Goal: Task Accomplishment & Management: Use online tool/utility

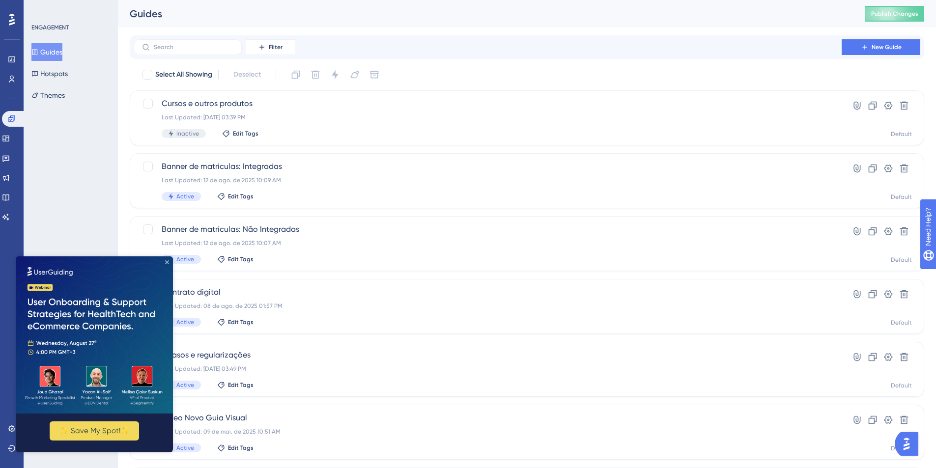
click at [166, 262] on icon "Close Preview" at bounding box center [167, 263] width 4 height 4
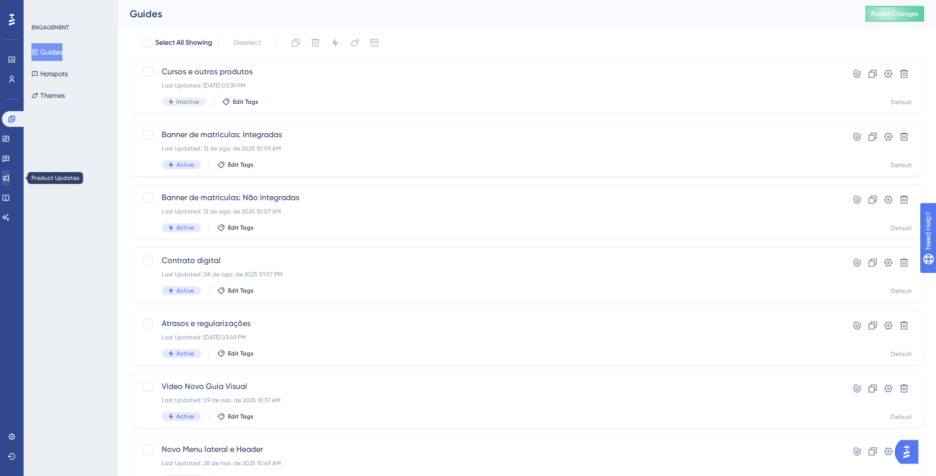
scroll to position [32, 0]
click at [6, 175] on link at bounding box center [6, 178] width 8 height 16
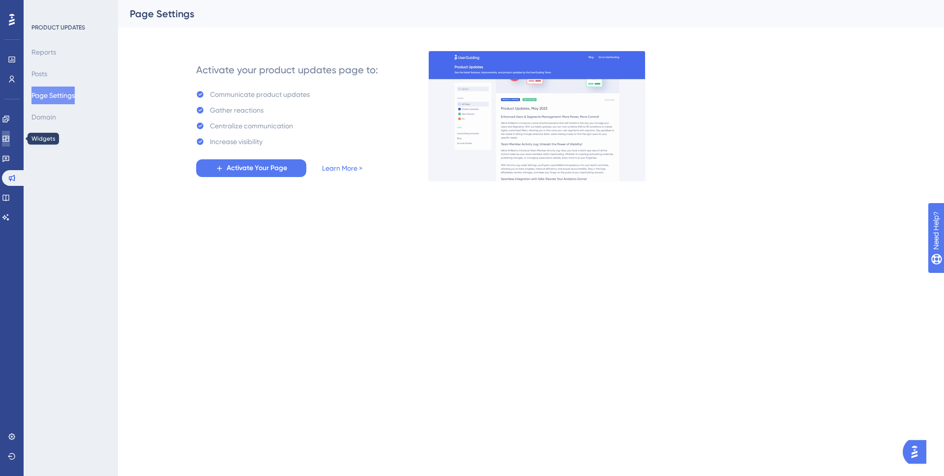
click at [10, 143] on link at bounding box center [6, 139] width 8 height 16
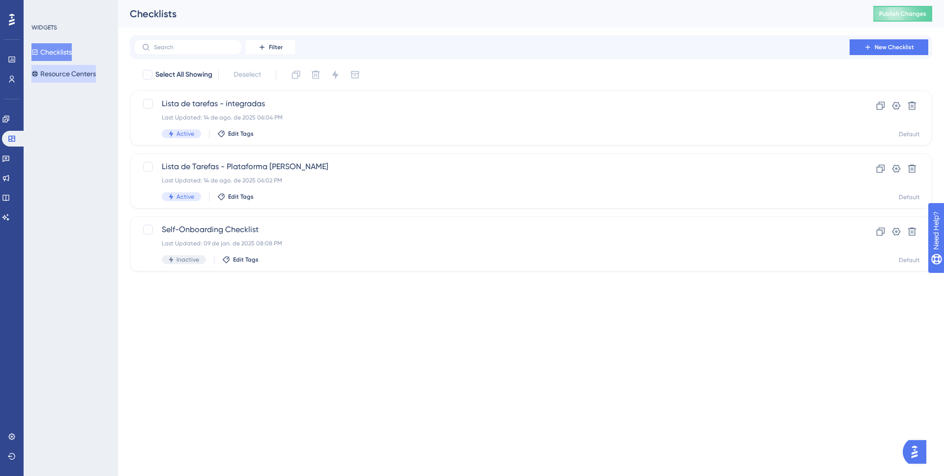
click at [60, 77] on button "Resource Centers" at bounding box center [63, 74] width 64 height 18
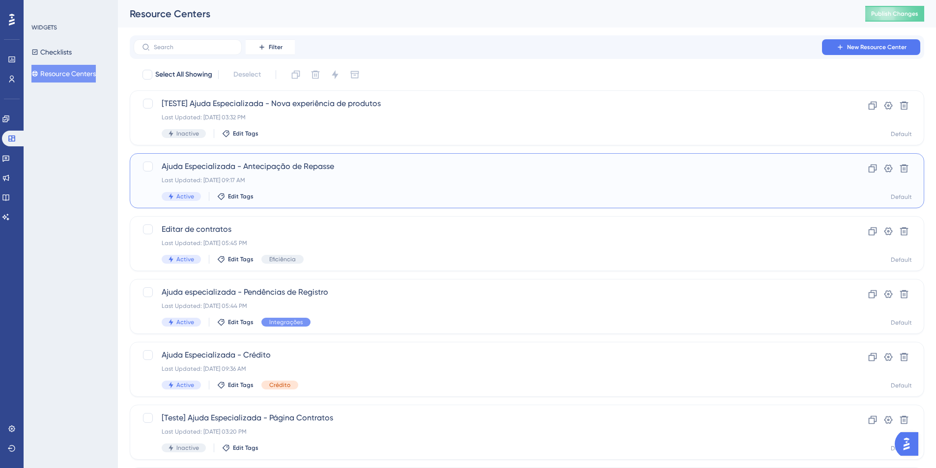
click at [292, 167] on span "Ajuda Especializada - Antecipação de Repasse" at bounding box center [488, 167] width 652 height 12
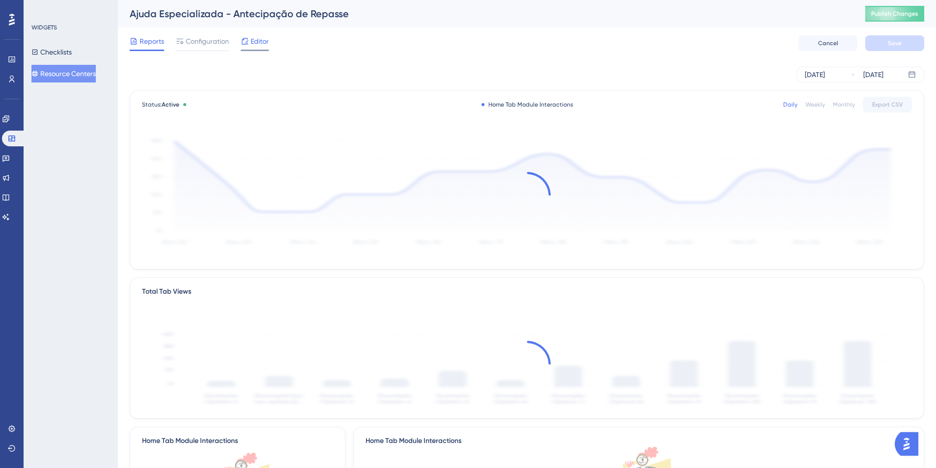
click at [256, 47] on span "Editor" at bounding box center [260, 41] width 18 height 12
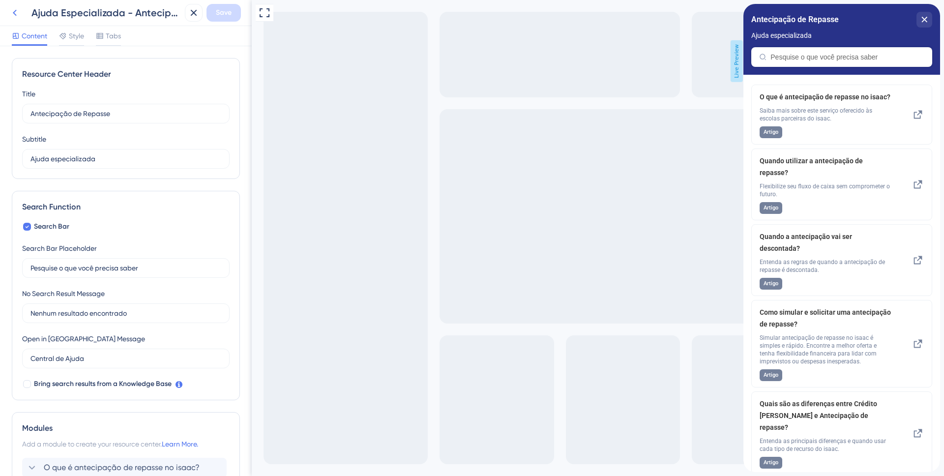
click at [17, 14] on icon at bounding box center [15, 13] width 12 height 12
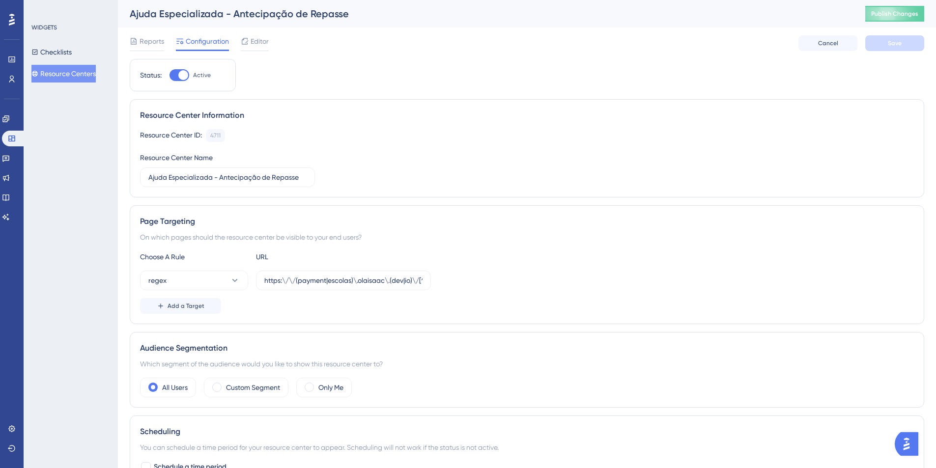
click at [58, 71] on button "Resource Centers" at bounding box center [63, 74] width 64 height 18
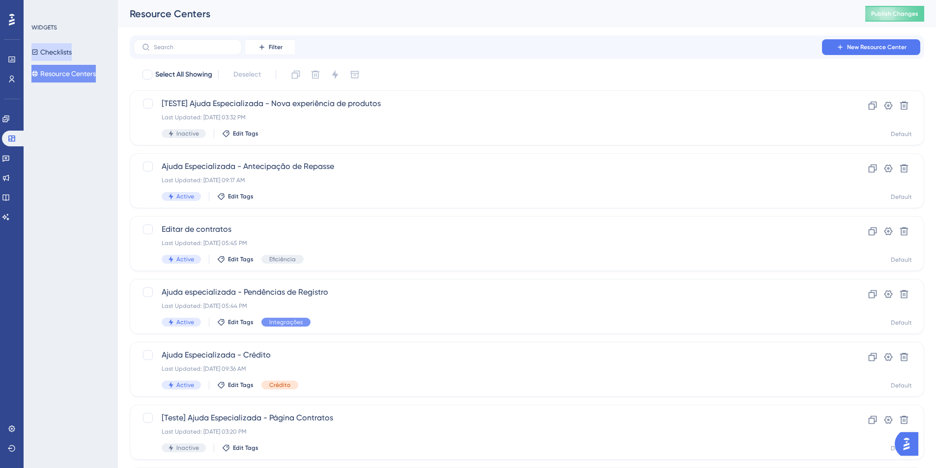
click at [59, 54] on button "Checklists" at bounding box center [51, 52] width 40 height 18
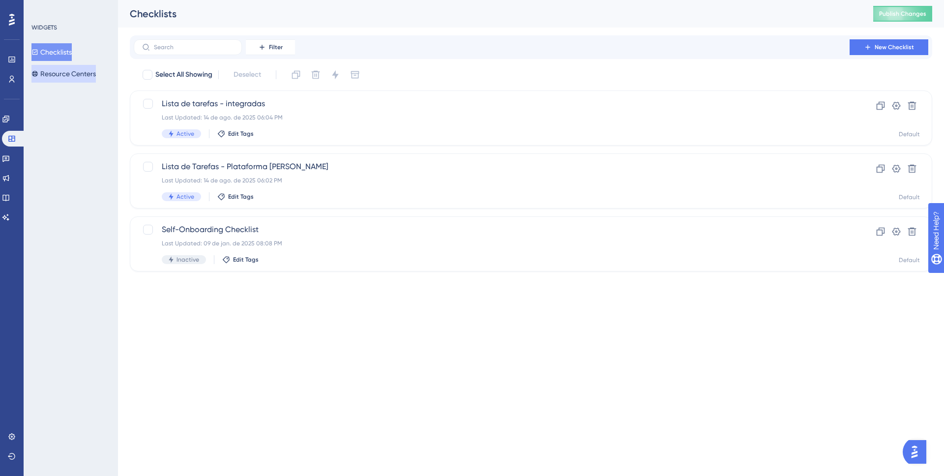
click at [57, 75] on button "Resource Centers" at bounding box center [63, 74] width 64 height 18
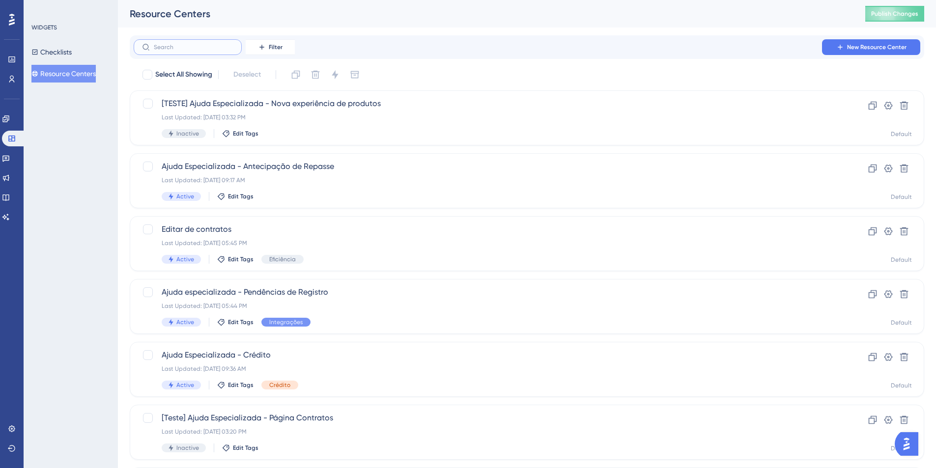
click at [173, 49] on input "text" at bounding box center [194, 47] width 80 height 7
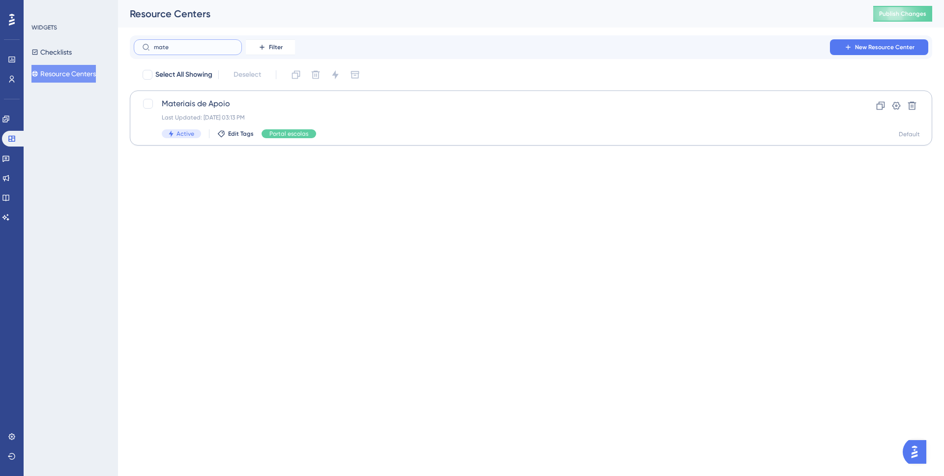
type input "mate"
click at [244, 103] on span "Materiais de Apoio" at bounding box center [492, 104] width 660 height 12
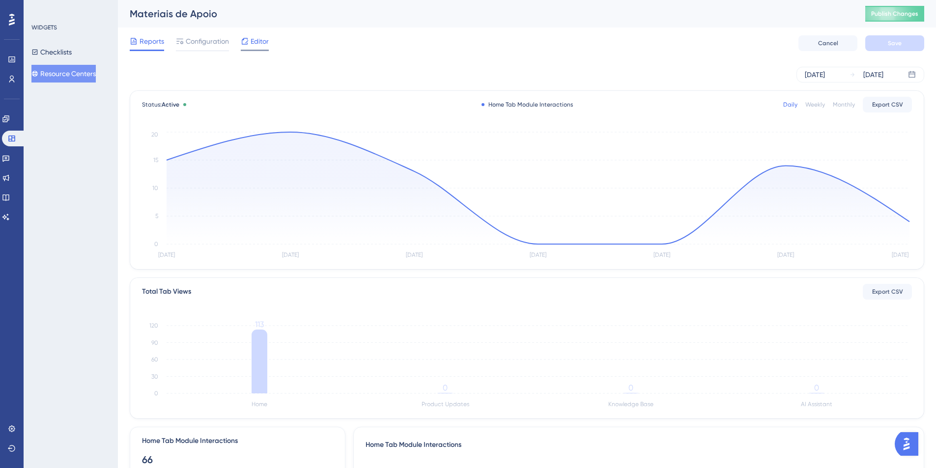
click at [256, 44] on span "Editor" at bounding box center [260, 41] width 18 height 12
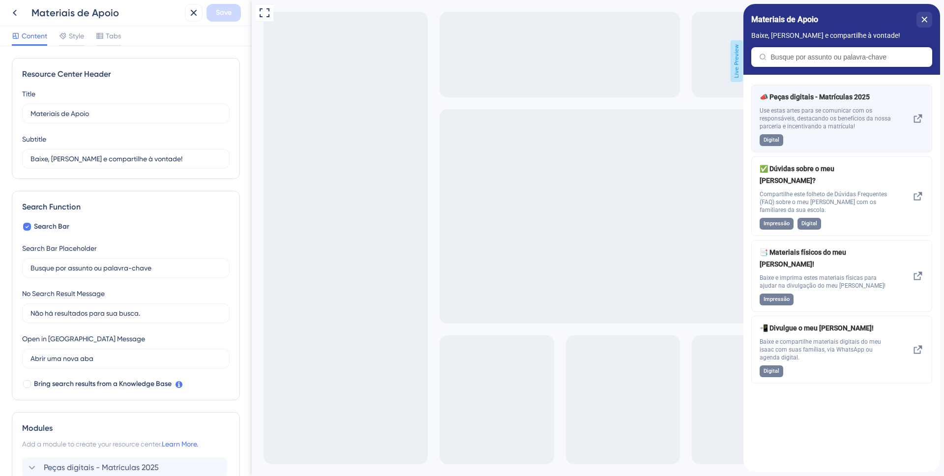
click at [915, 120] on icon at bounding box center [918, 119] width 12 height 12
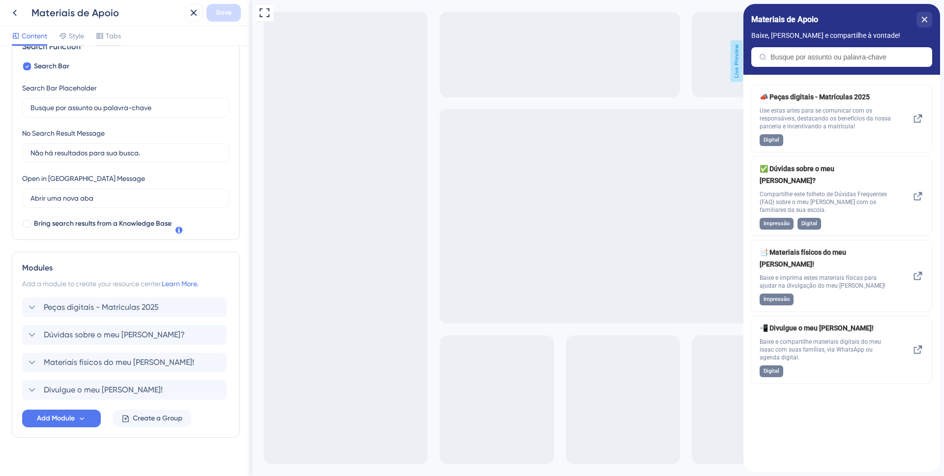
scroll to position [161, 0]
click at [37, 309] on icon at bounding box center [32, 307] width 12 height 12
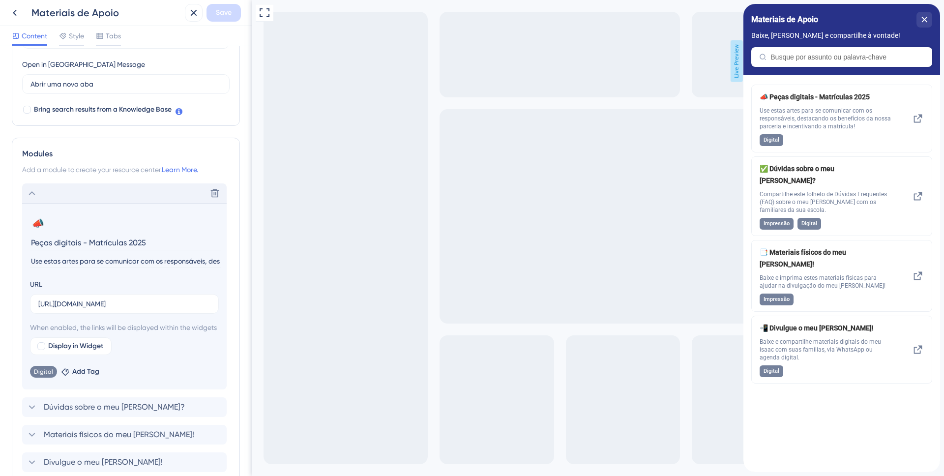
scroll to position [0, 0]
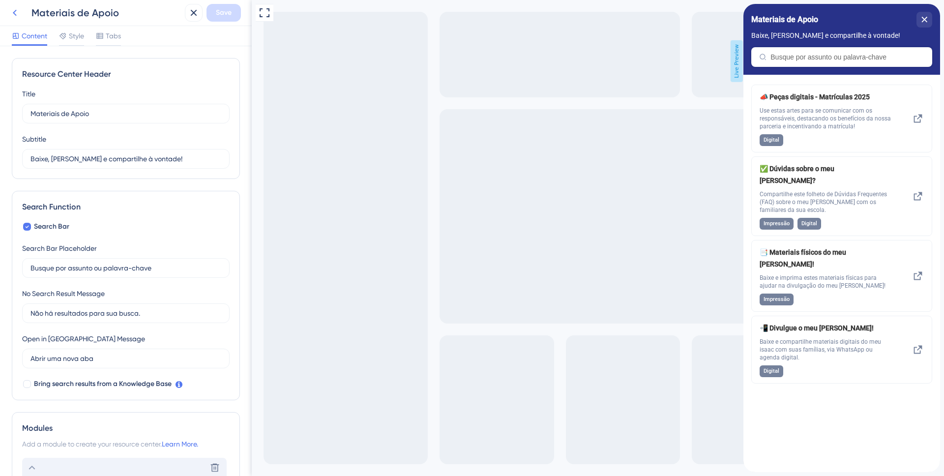
click at [13, 12] on icon at bounding box center [15, 13] width 4 height 6
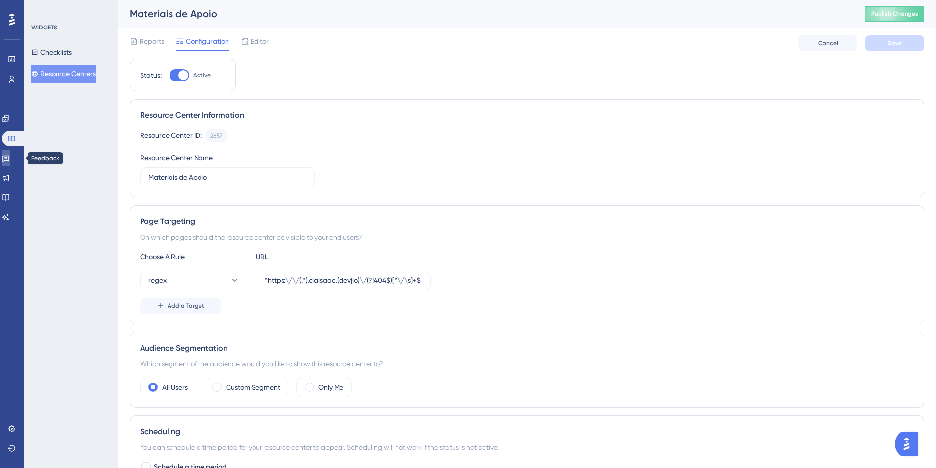
click at [10, 159] on icon at bounding box center [6, 158] width 8 height 8
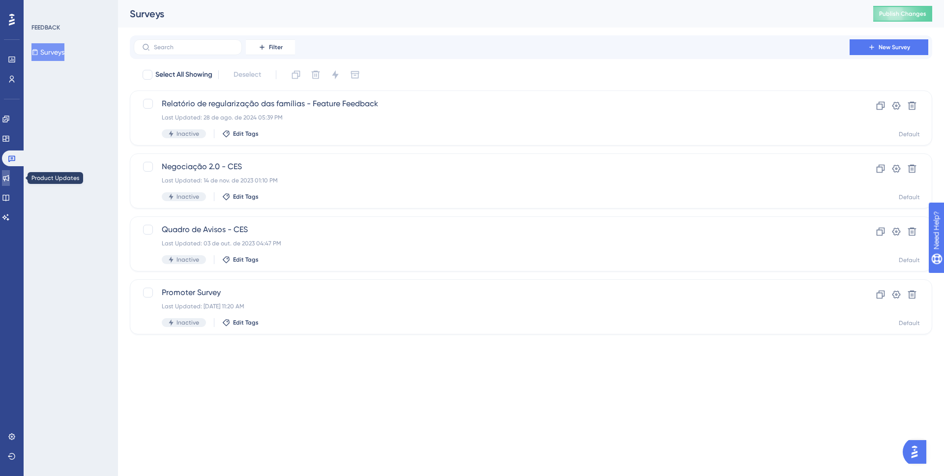
click at [10, 184] on link at bounding box center [6, 178] width 8 height 16
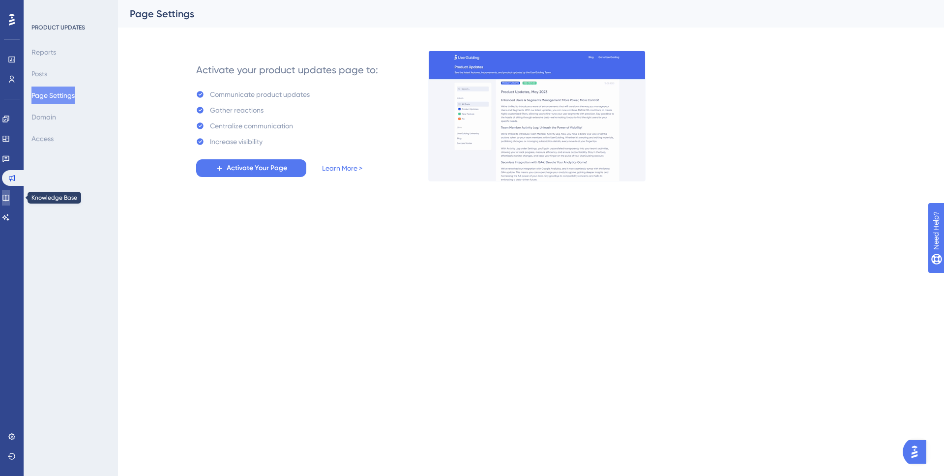
click at [10, 203] on link at bounding box center [6, 198] width 8 height 16
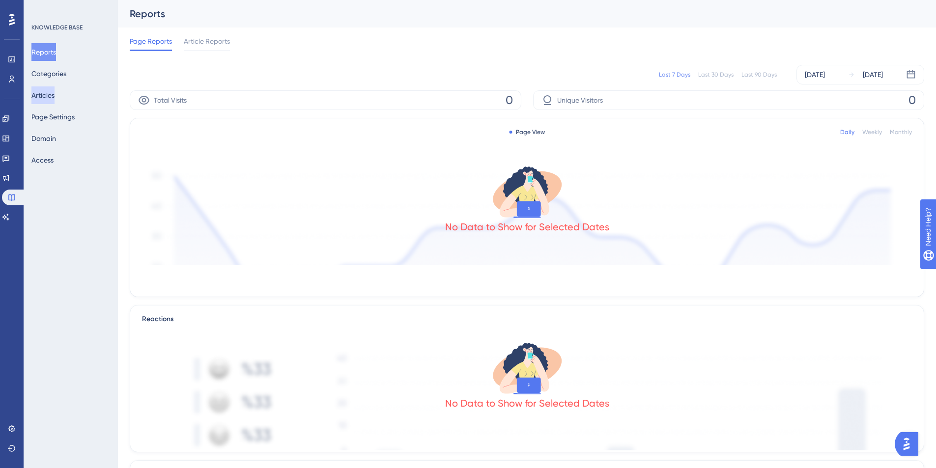
click at [55, 95] on button "Articles" at bounding box center [42, 96] width 23 height 18
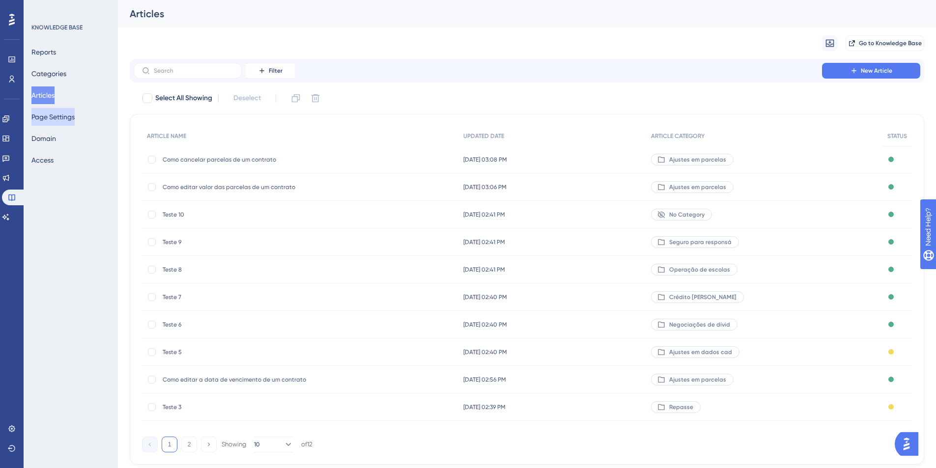
click at [58, 113] on button "Page Settings" at bounding box center [52, 117] width 43 height 18
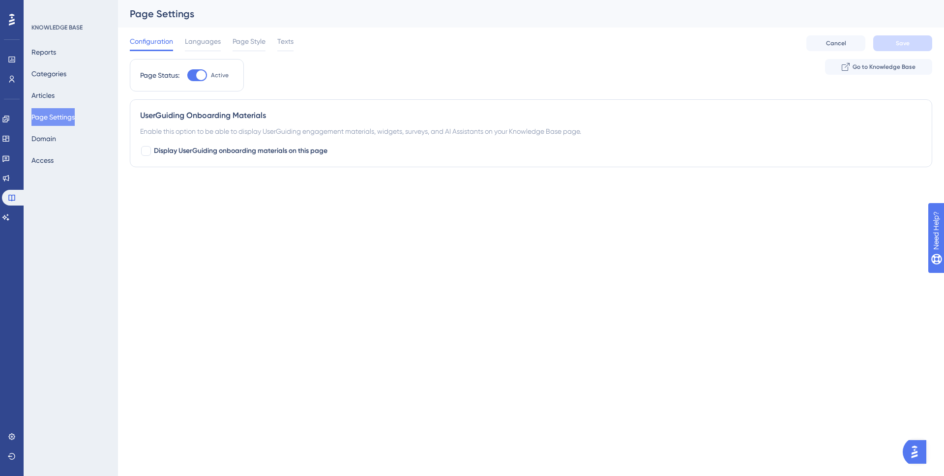
click at [14, 107] on div "Engagement Widgets Feedback Product Updates Knowledge Base AI Assistant" at bounding box center [12, 156] width 20 height 138
click at [10, 114] on link at bounding box center [6, 119] width 8 height 16
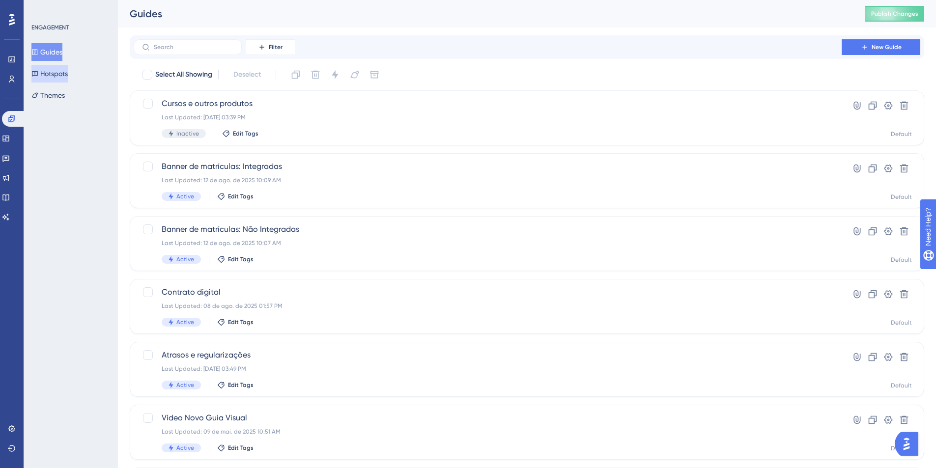
click at [50, 70] on button "Hotspots" at bounding box center [49, 74] width 36 height 18
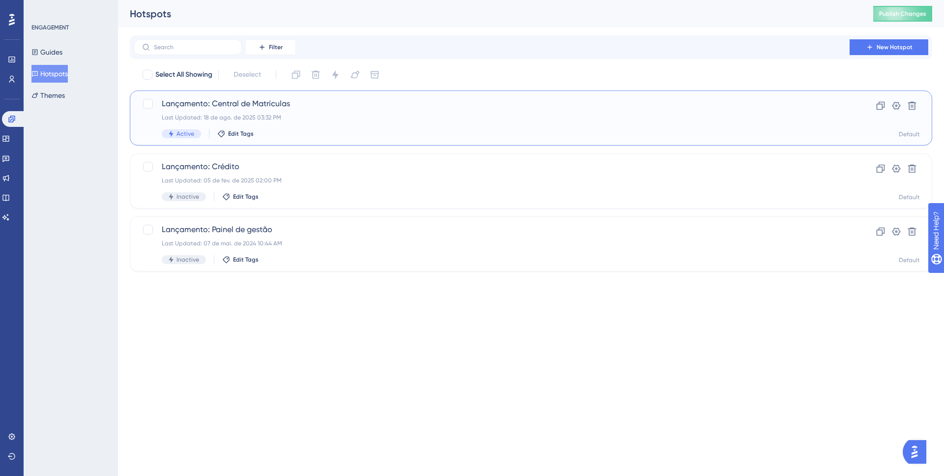
click at [226, 100] on span "Lançamento: Central de Matrículas" at bounding box center [492, 104] width 660 height 12
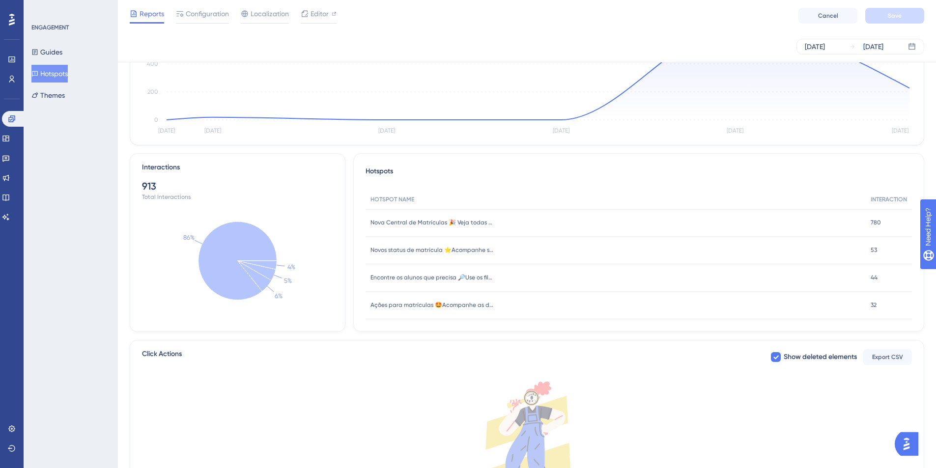
scroll to position [137, 0]
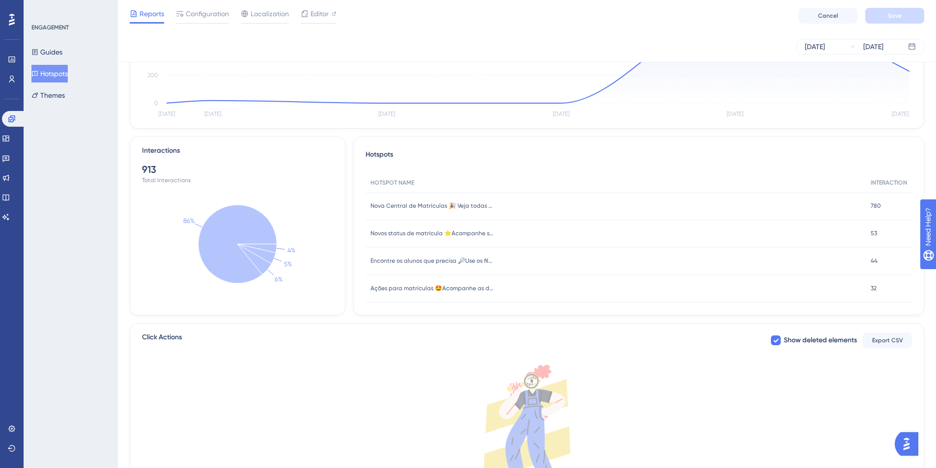
click at [641, 218] on div "Nova Central de Matrículas 🎉 Veja todas as novidades para você acompanhar todos…" at bounding box center [616, 207] width 500 height 28
click at [635, 210] on div "Nova Central de Matrículas 🎉 Veja todas as novidades para você acompanhar todos…" at bounding box center [616, 207] width 500 height 28
click at [457, 205] on span "Nova Central de Matrículas 🎉 Veja todas as novidades para você acompanhar todos…" at bounding box center [432, 206] width 123 height 8
click at [878, 206] on div "780 780" at bounding box center [889, 207] width 46 height 28
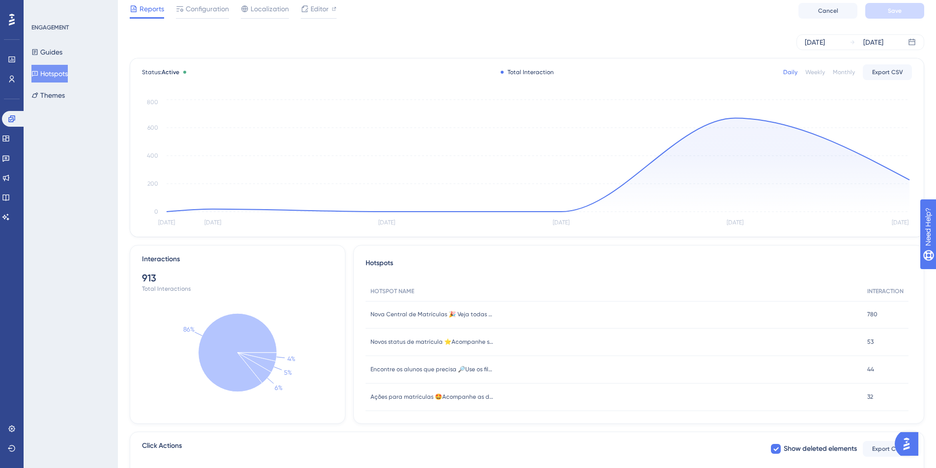
scroll to position [0, 0]
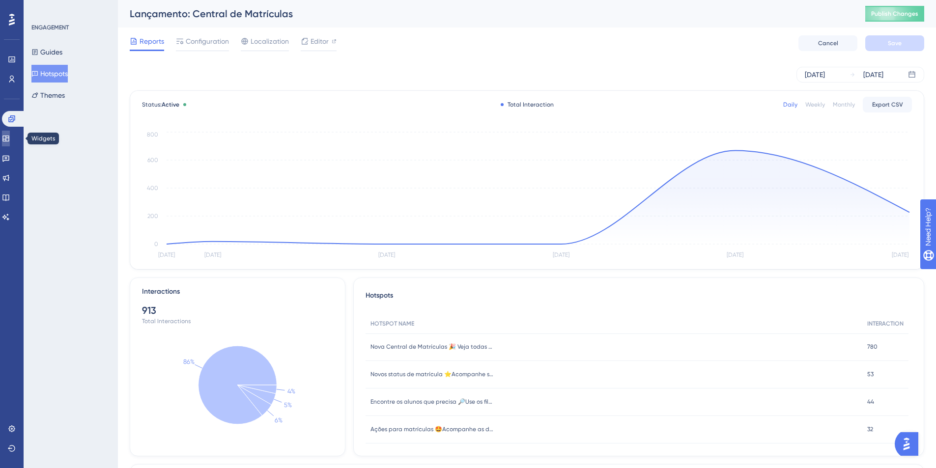
click at [10, 144] on link at bounding box center [6, 139] width 8 height 16
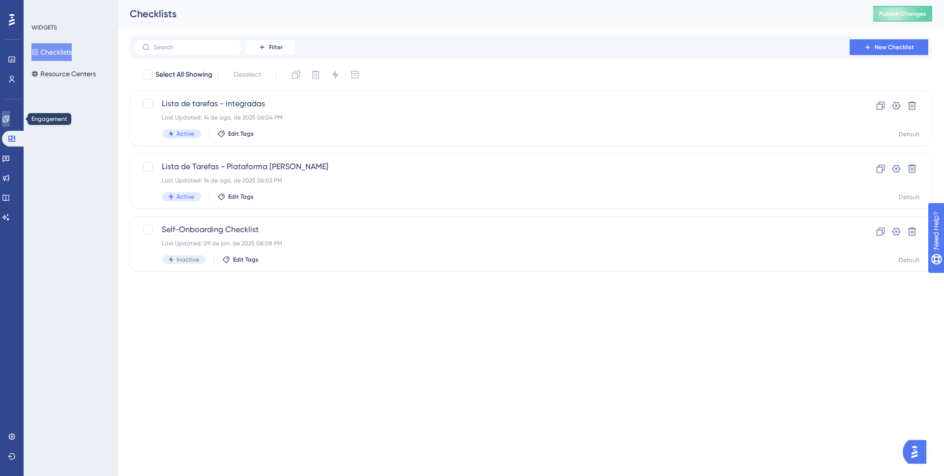
click at [10, 124] on link at bounding box center [6, 119] width 8 height 16
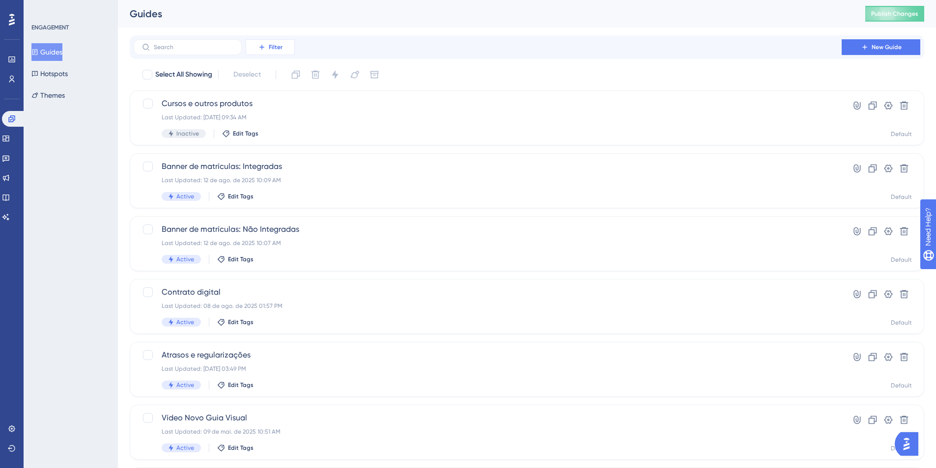
click at [266, 47] on button "Filter" at bounding box center [270, 47] width 49 height 16
click at [274, 73] on span "Tags" at bounding box center [267, 75] width 15 height 12
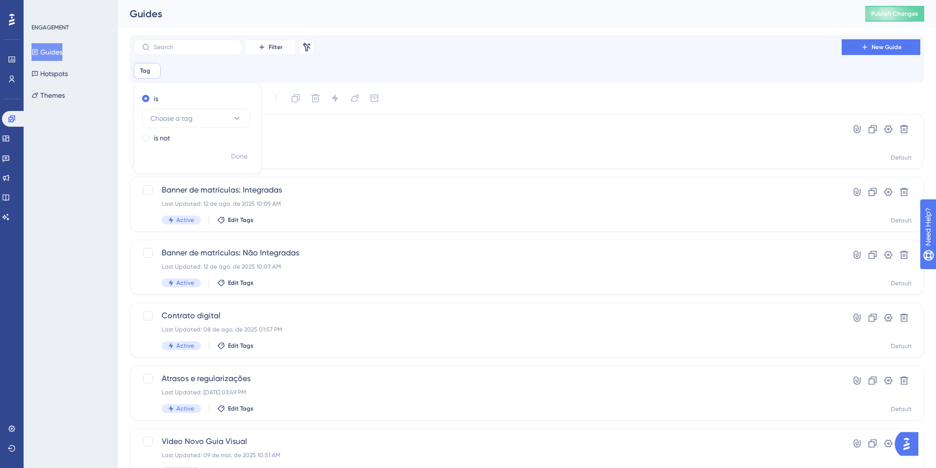
click at [274, 73] on div "Tag Remove is Choose a tag is not Done" at bounding box center [527, 71] width 787 height 16
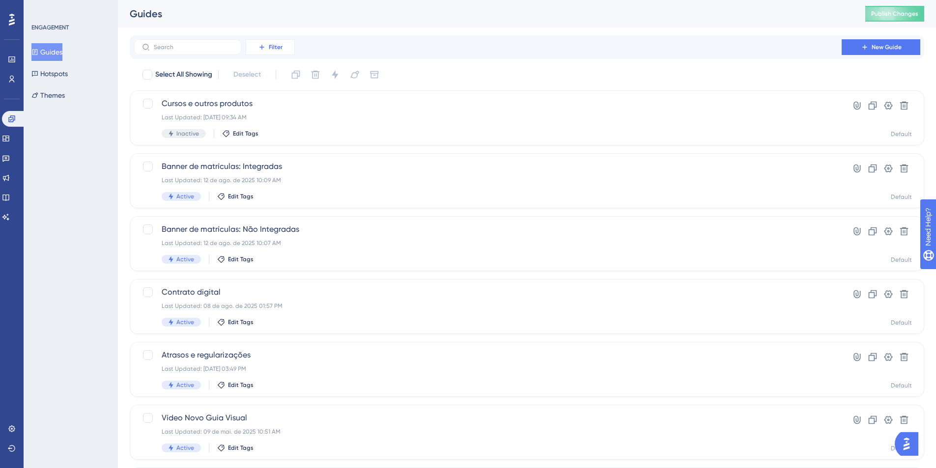
click at [269, 51] on span "Filter" at bounding box center [276, 47] width 14 height 8
click at [275, 136] on span "Status" at bounding box center [270, 134] width 20 height 12
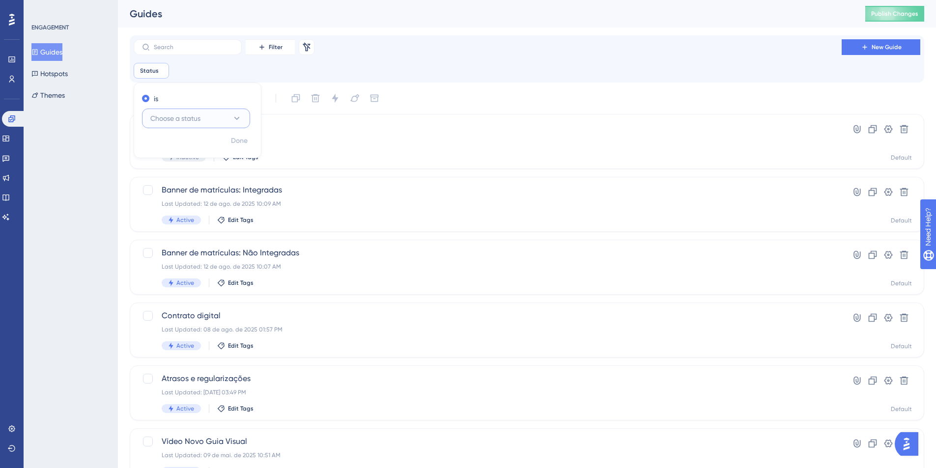
click at [234, 126] on button "Choose a status" at bounding box center [196, 119] width 108 height 20
click at [217, 145] on div "Active Active" at bounding box center [196, 149] width 80 height 20
click at [241, 139] on span "Done" at bounding box center [239, 141] width 17 height 12
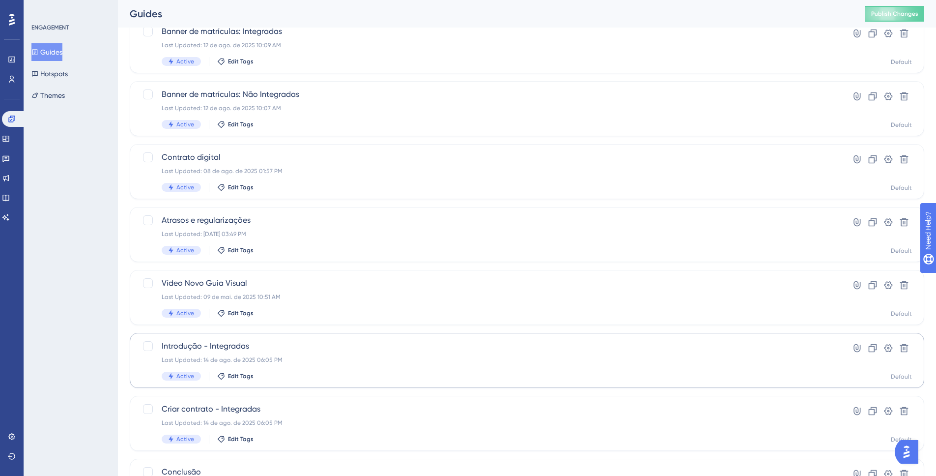
scroll to position [98, 0]
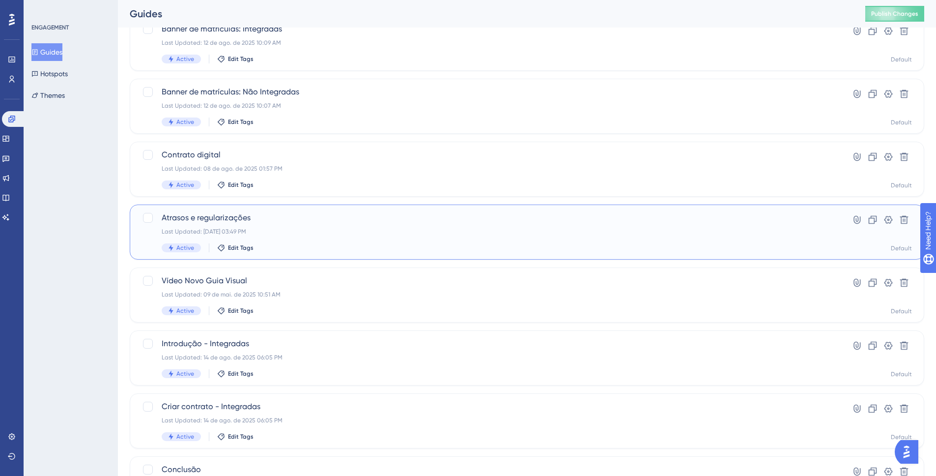
click at [238, 215] on span "Atrasos e regularizações" at bounding box center [488, 218] width 652 height 12
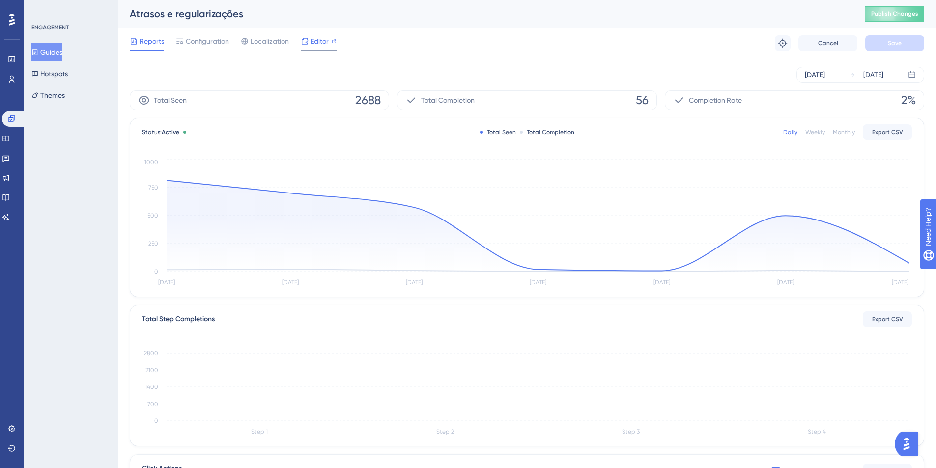
click at [318, 41] on span "Editor" at bounding box center [320, 41] width 18 height 12
click at [54, 54] on button "Guides" at bounding box center [46, 52] width 31 height 18
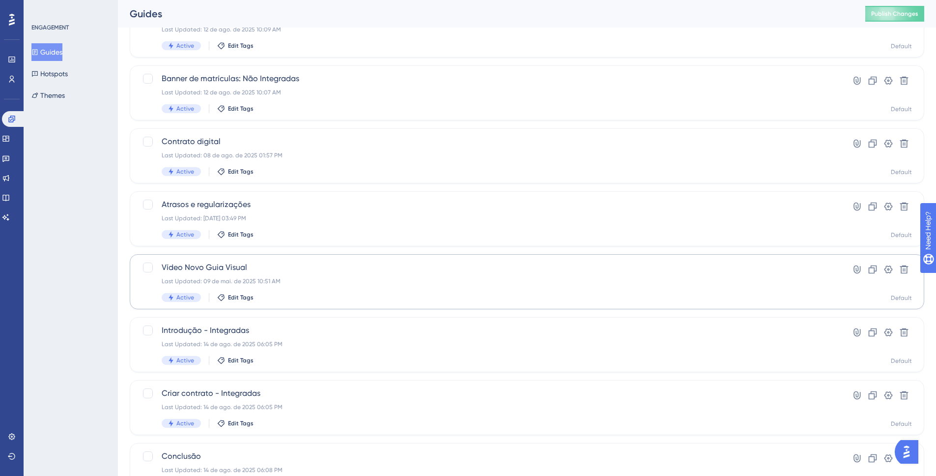
scroll to position [123, 0]
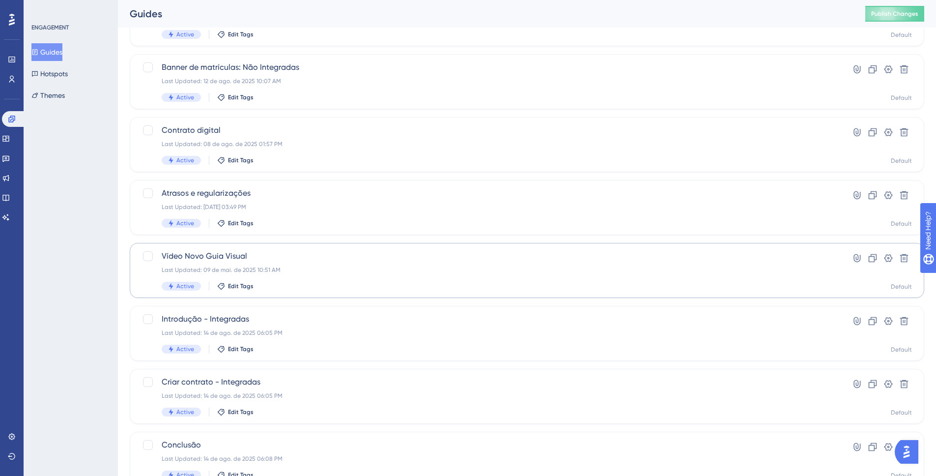
click at [219, 255] on span "Vídeo Novo Guia Visual" at bounding box center [488, 256] width 652 height 12
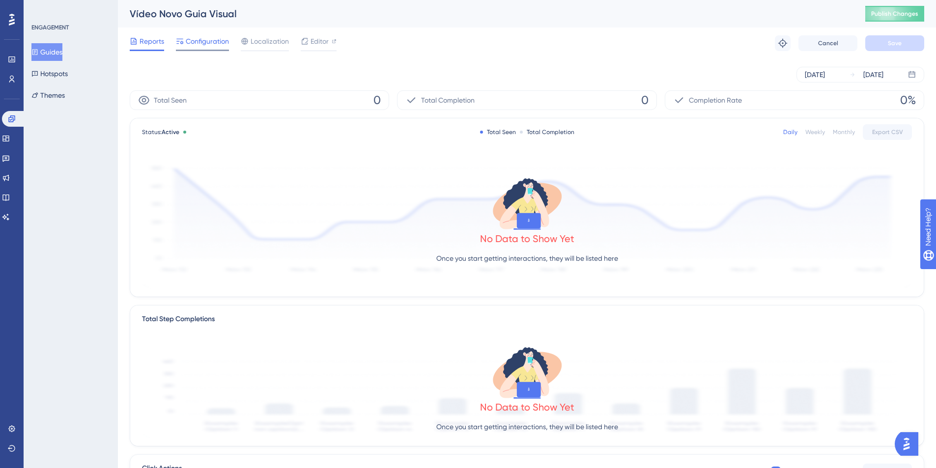
click at [209, 40] on span "Configuration" at bounding box center [207, 41] width 43 height 12
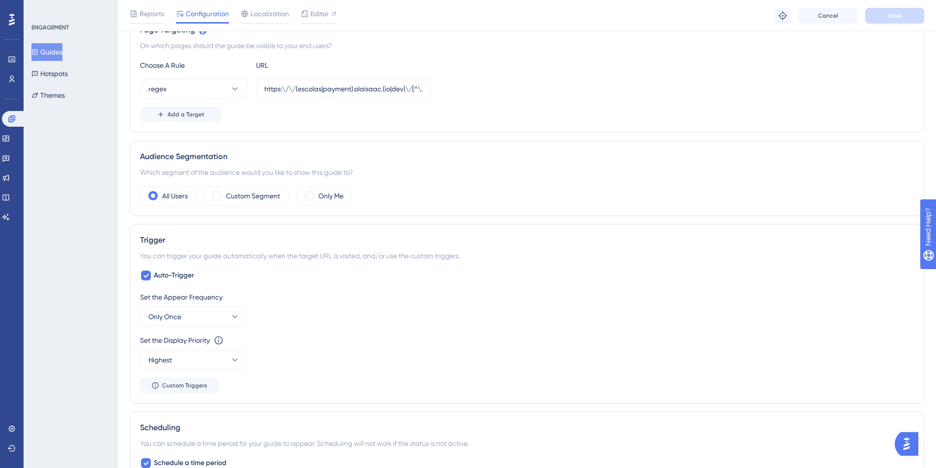
scroll to position [247, 0]
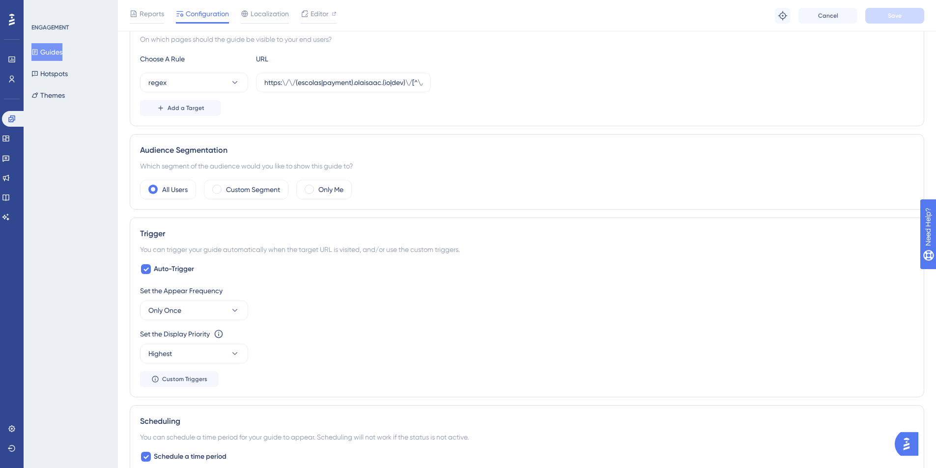
click at [54, 54] on button "Guides" at bounding box center [46, 52] width 31 height 18
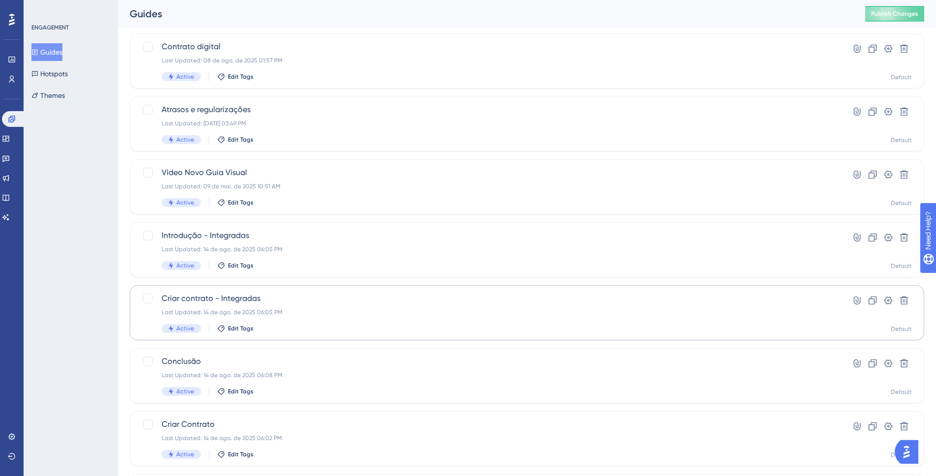
scroll to position [217, 0]
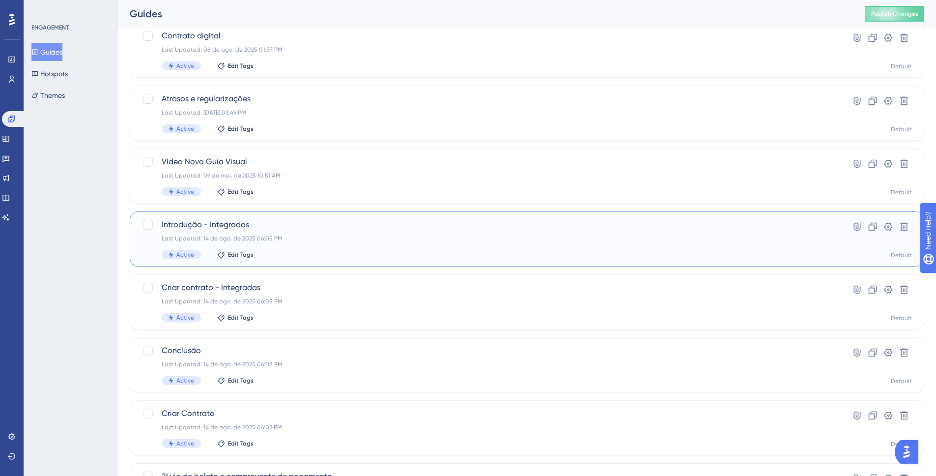
click at [215, 228] on span "Introdução - Integradas" at bounding box center [488, 225] width 652 height 12
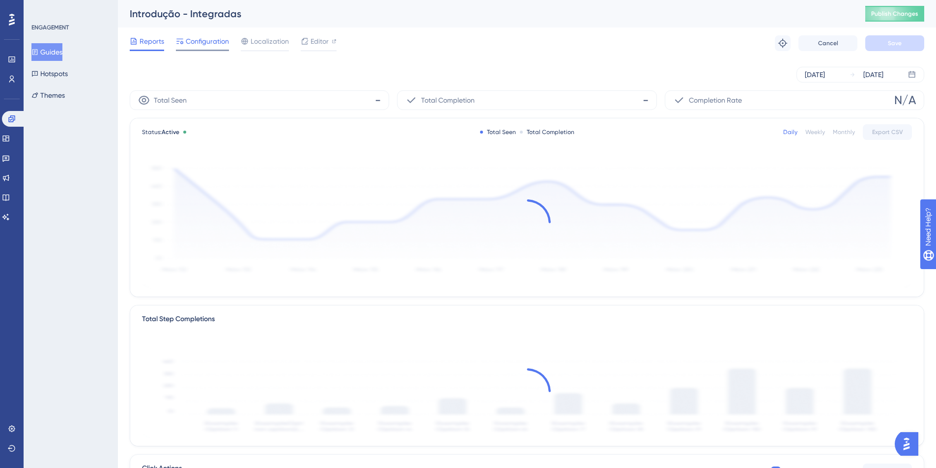
click at [222, 41] on span "Configuration" at bounding box center [207, 41] width 43 height 12
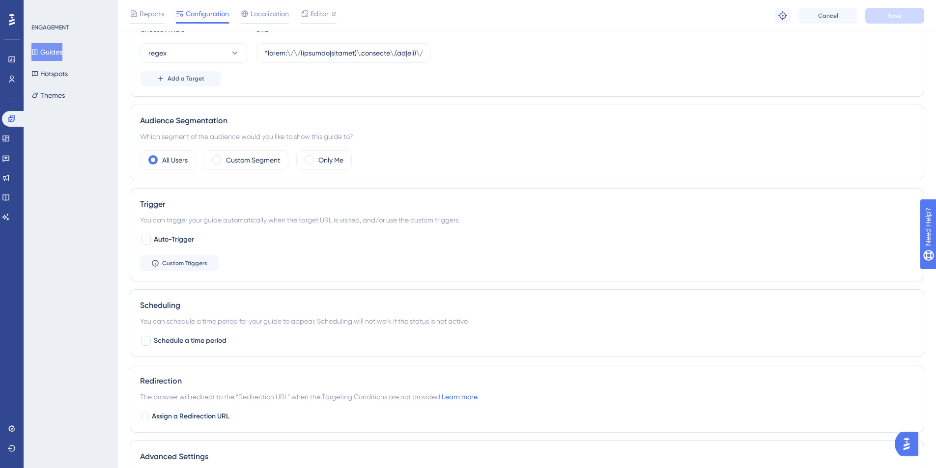
scroll to position [285, 0]
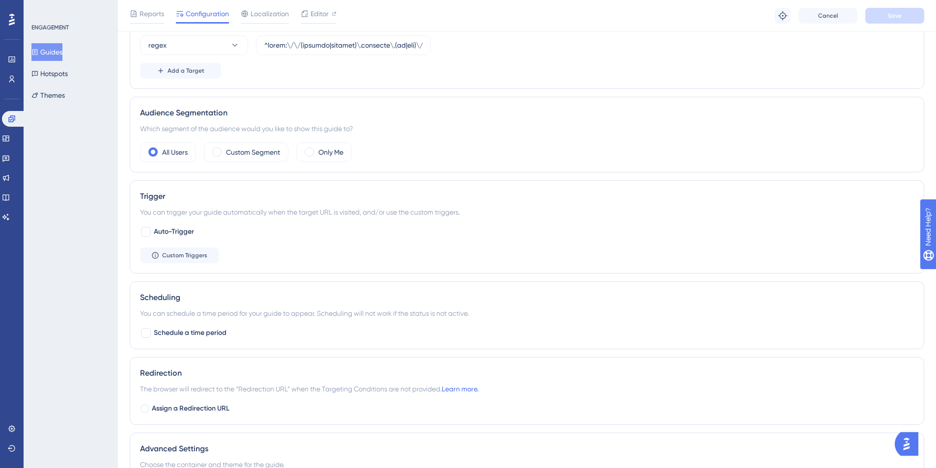
click at [59, 54] on button "Guides" at bounding box center [46, 52] width 31 height 18
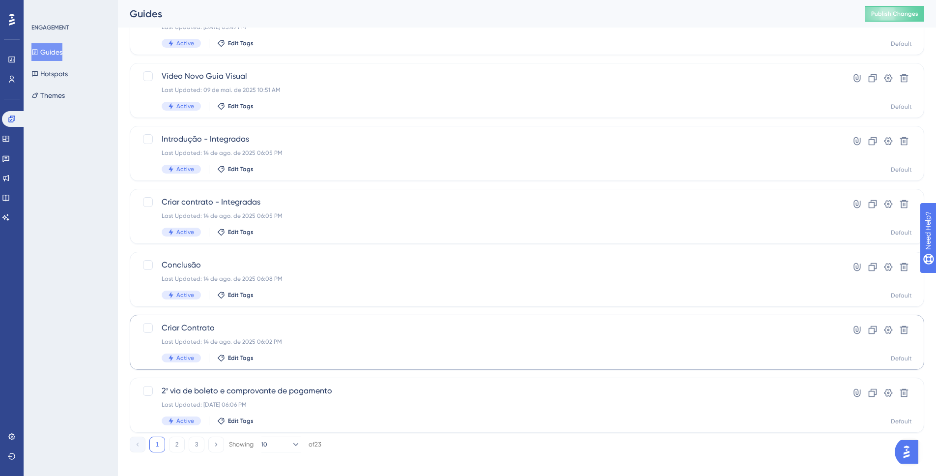
scroll to position [304, 0]
click at [229, 395] on span "2º via de boleto e comprovante de pagamento" at bounding box center [488, 390] width 652 height 12
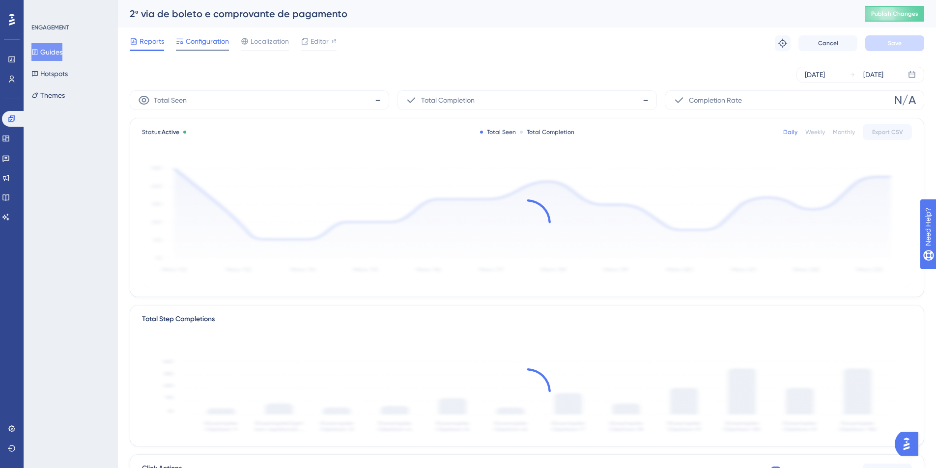
click at [195, 47] on div "Configuration" at bounding box center [202, 43] width 53 height 16
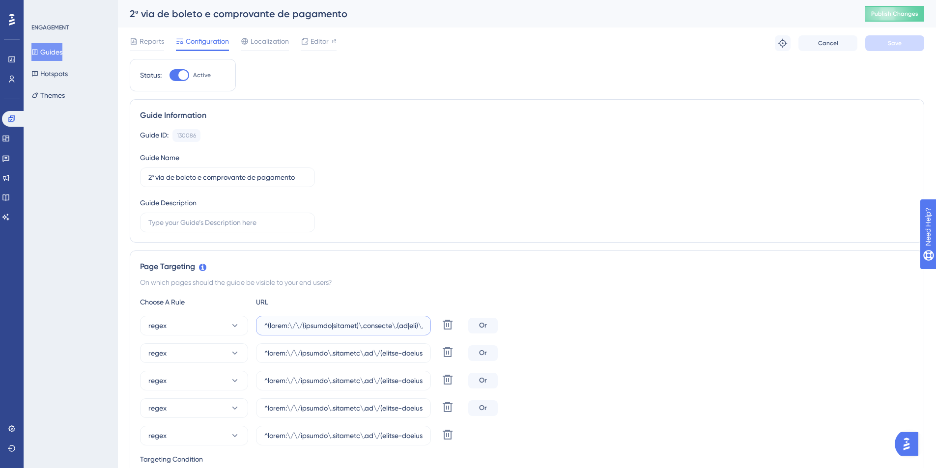
click at [359, 328] on input "text" at bounding box center [343, 325] width 158 height 11
click at [387, 277] on div "On which pages should the guide be visible to your end users?" at bounding box center [527, 283] width 774 height 12
click at [62, 46] on button "Guides" at bounding box center [46, 52] width 31 height 18
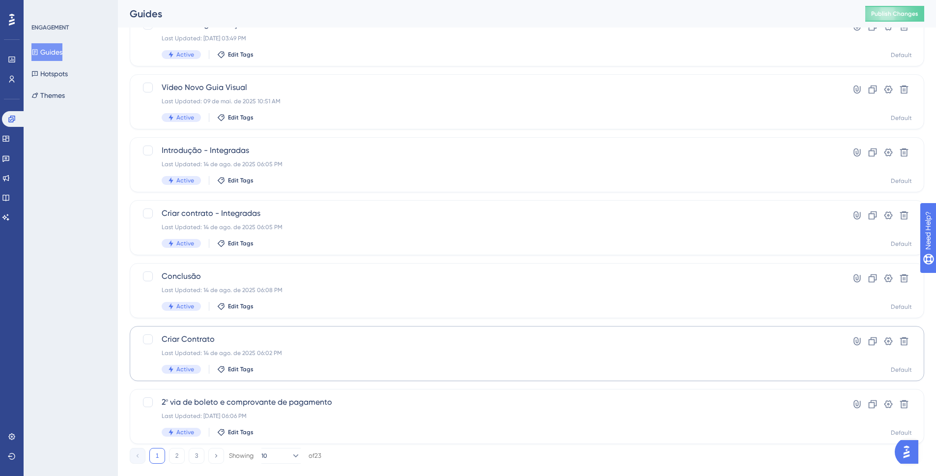
scroll to position [311, 0]
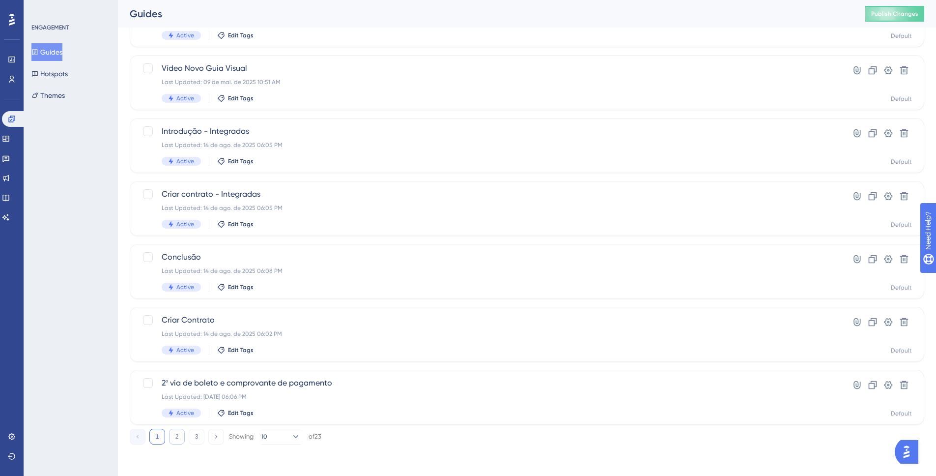
click at [172, 436] on button "2" at bounding box center [177, 437] width 16 height 16
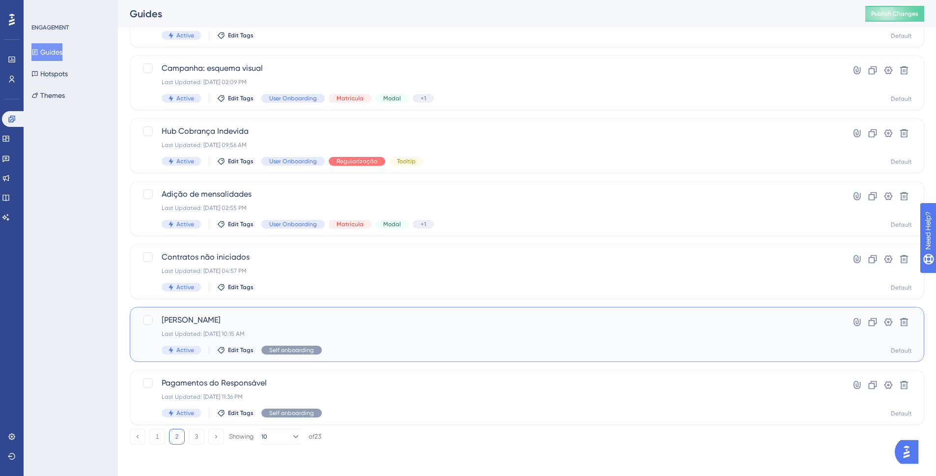
click at [205, 322] on span "[PERSON_NAME]" at bounding box center [488, 320] width 652 height 12
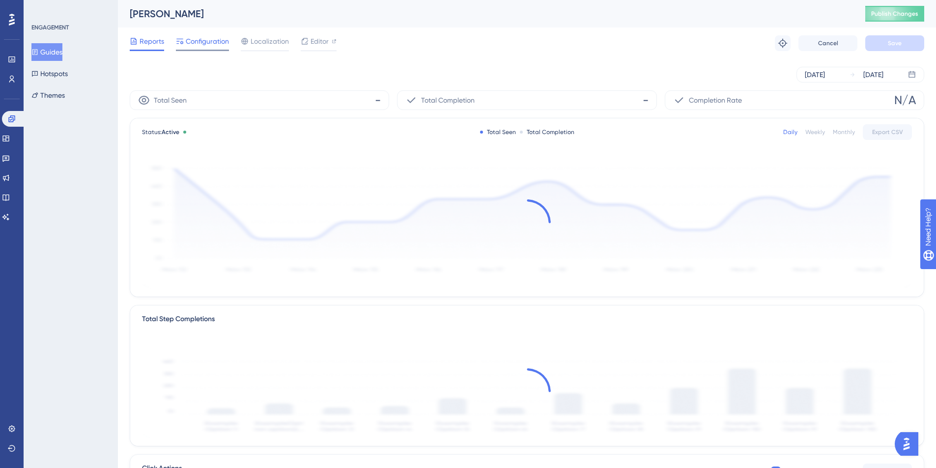
click at [224, 42] on span "Configuration" at bounding box center [207, 41] width 43 height 12
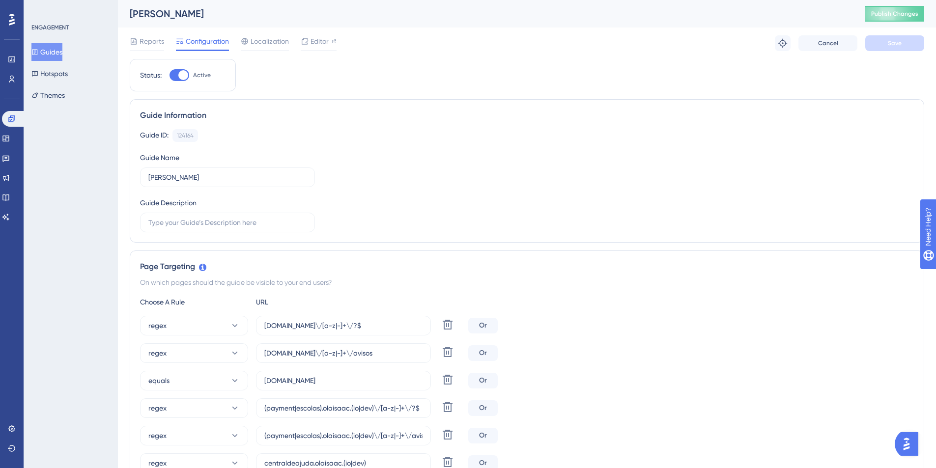
click at [57, 58] on button "Guides" at bounding box center [46, 52] width 31 height 18
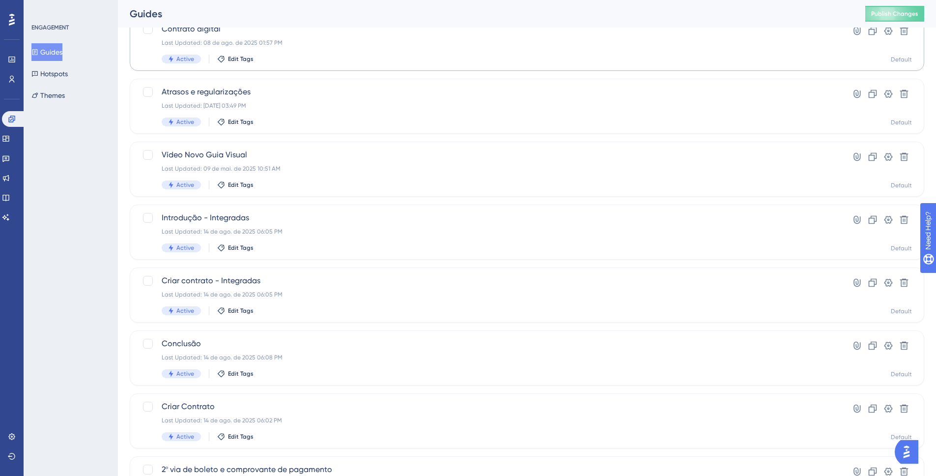
scroll to position [311, 0]
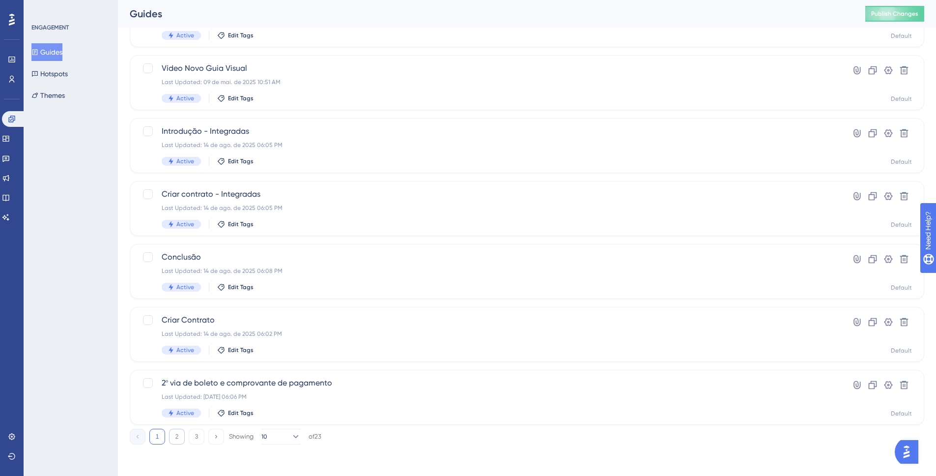
click at [180, 440] on button "2" at bounding box center [177, 437] width 16 height 16
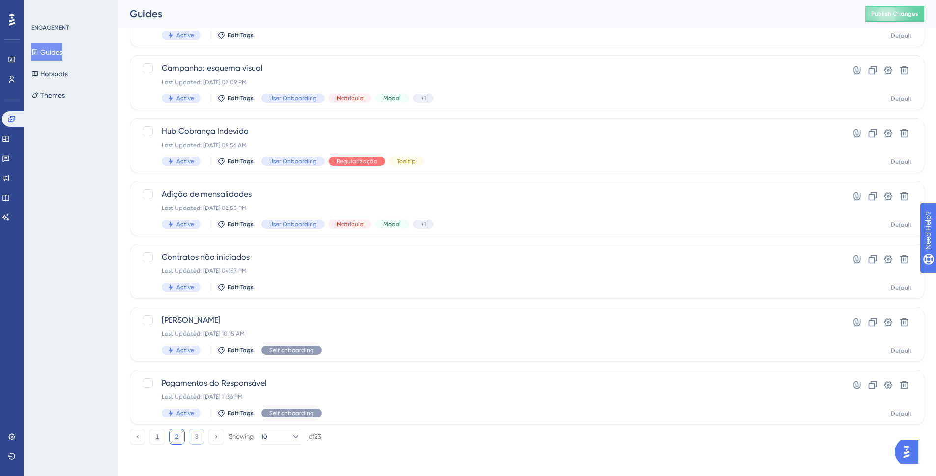
click at [196, 434] on button "3" at bounding box center [197, 437] width 16 height 16
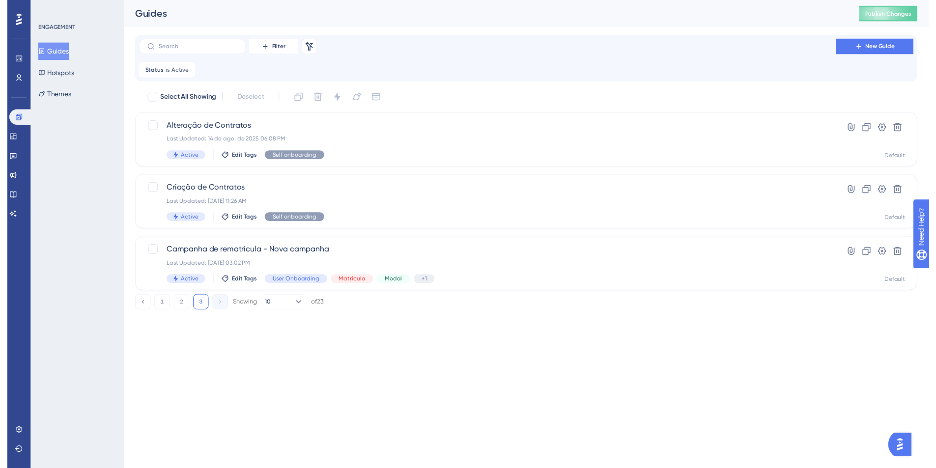
scroll to position [0, 0]
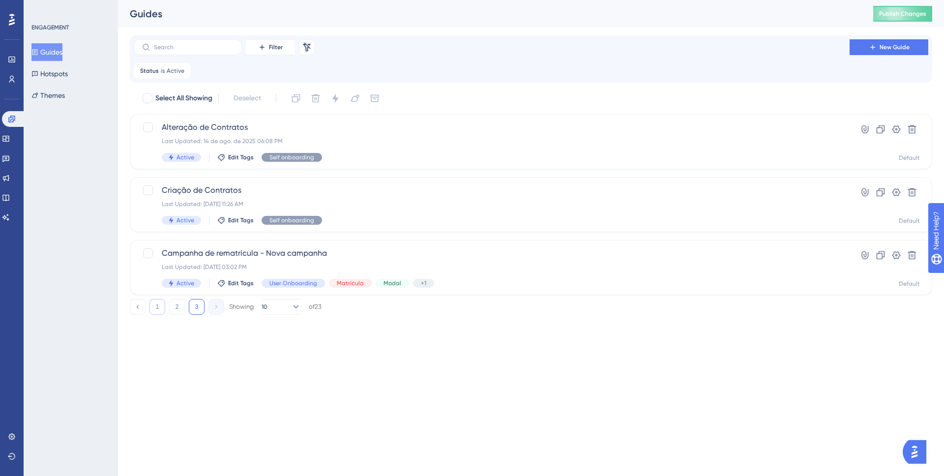
click at [154, 306] on button "1" at bounding box center [157, 307] width 16 height 16
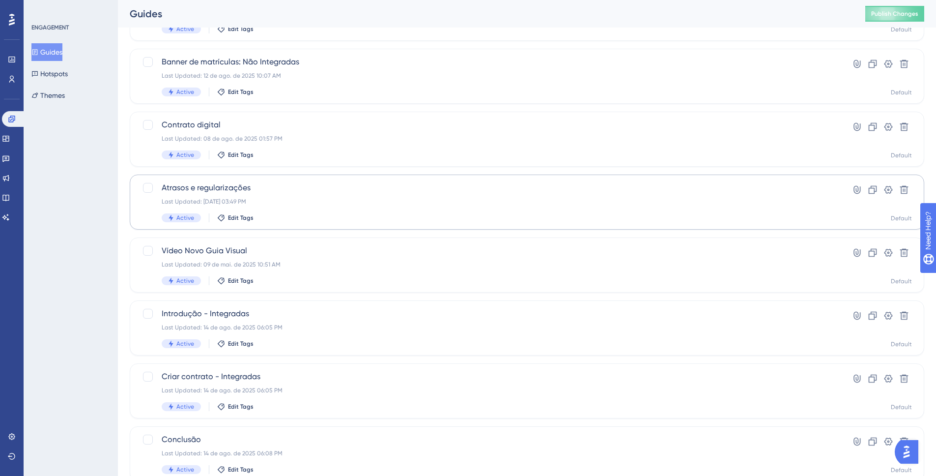
scroll to position [160, 0]
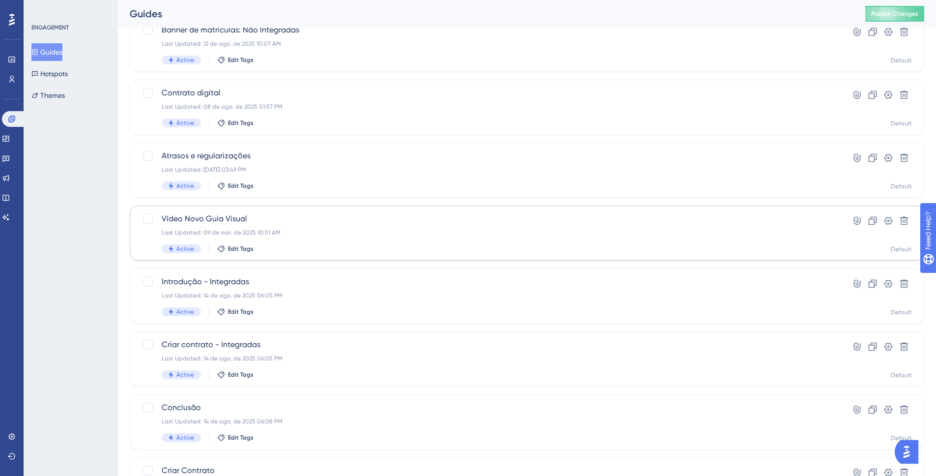
click at [204, 223] on span "Vídeo Novo Guia Visual" at bounding box center [488, 219] width 652 height 12
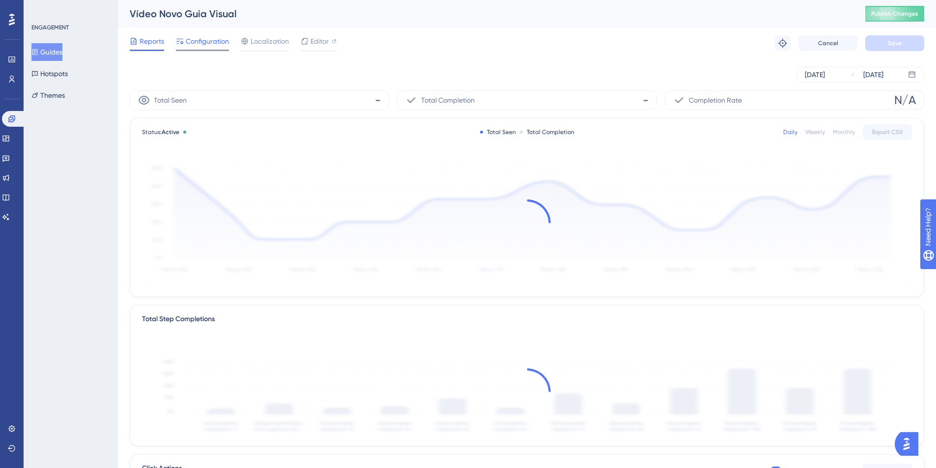
click at [202, 45] on span "Configuration" at bounding box center [207, 41] width 43 height 12
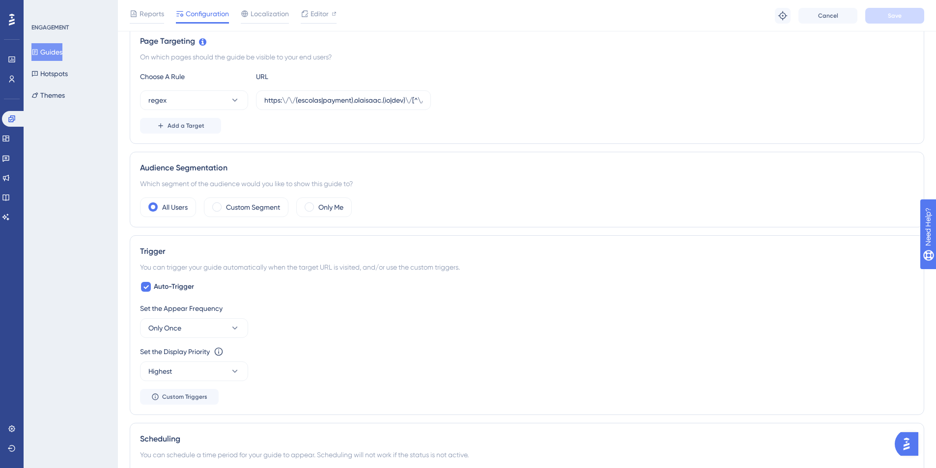
scroll to position [231, 0]
click at [232, 370] on icon at bounding box center [234, 370] width 5 height 3
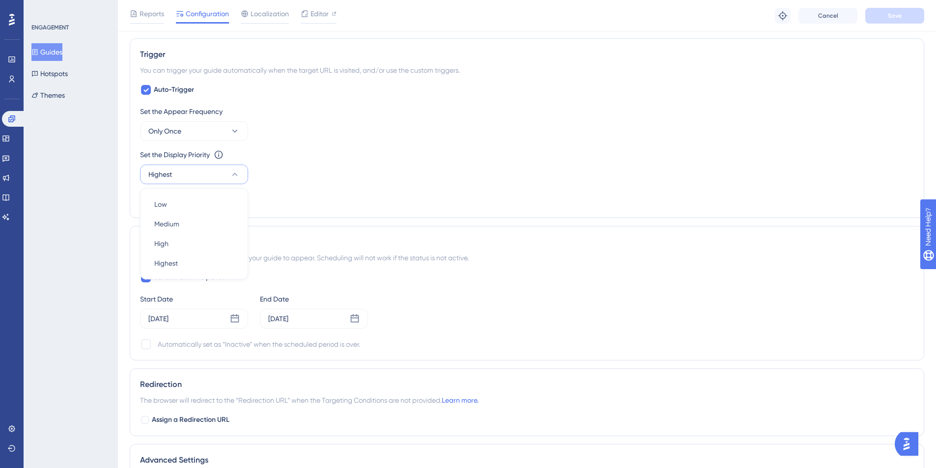
click at [288, 226] on div "Scheduling You can schedule a time period for your guide to appear. Scheduling …" at bounding box center [527, 293] width 795 height 135
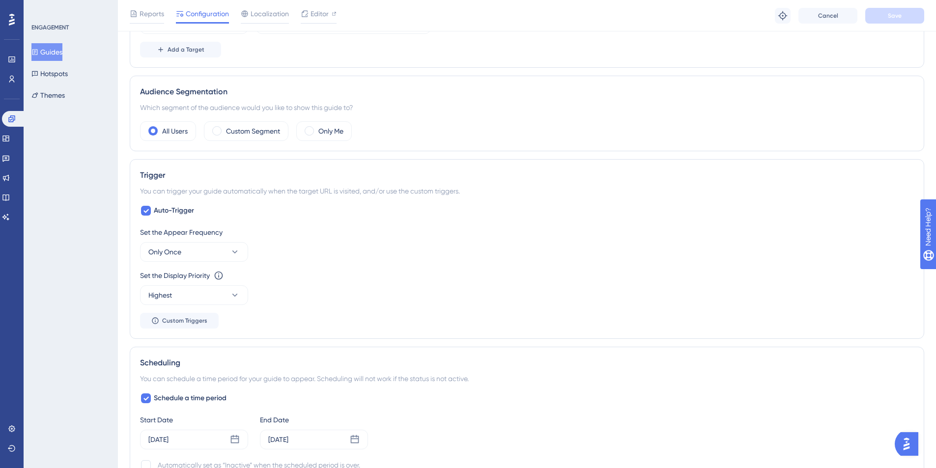
scroll to position [0, 0]
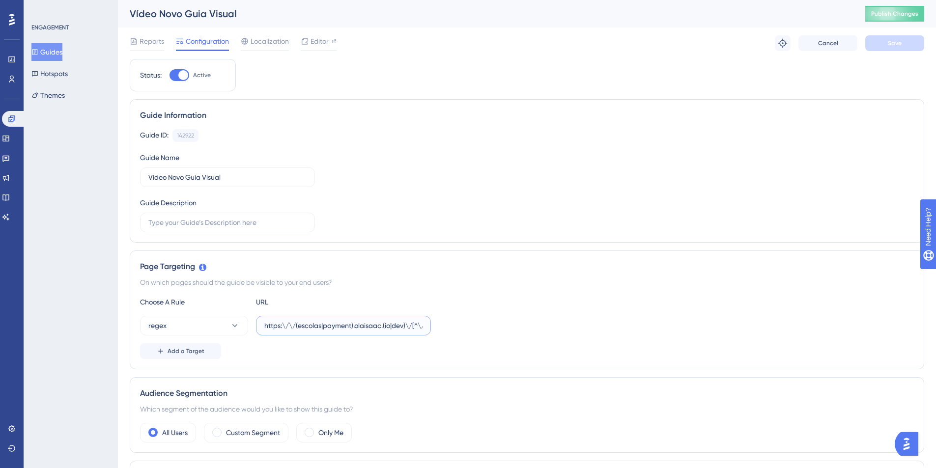
click at [298, 327] on input "https:\/\/(escolas|payment).olaisaac.(io|dev)\/[^\/\s]+\/?$" at bounding box center [343, 325] width 158 height 11
click at [10, 139] on icon at bounding box center [6, 139] width 8 height 8
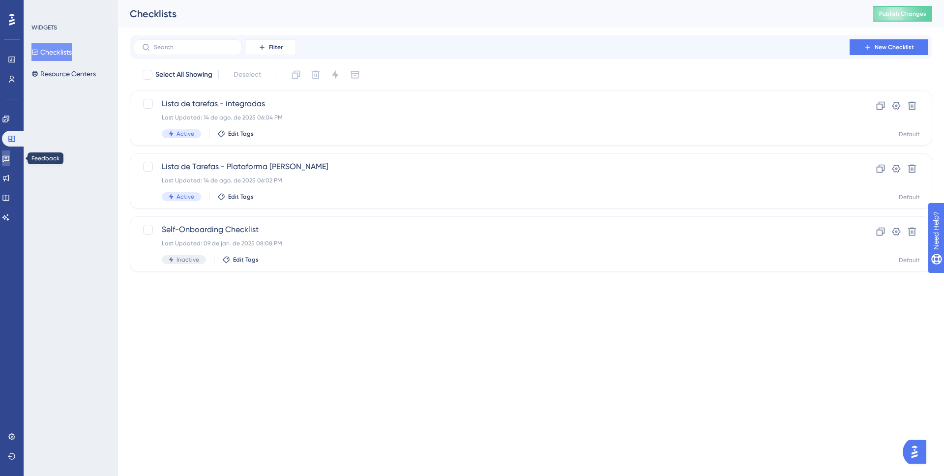
click at [10, 151] on link at bounding box center [6, 158] width 8 height 16
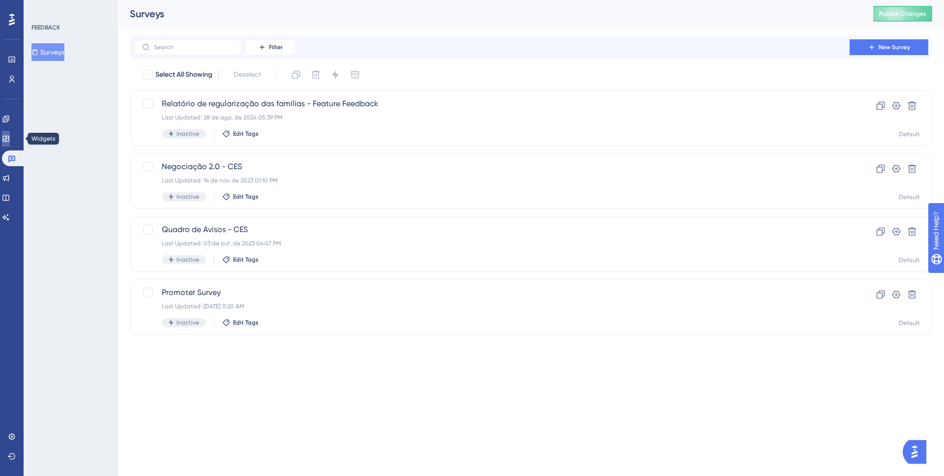
click at [10, 138] on icon at bounding box center [6, 139] width 8 height 8
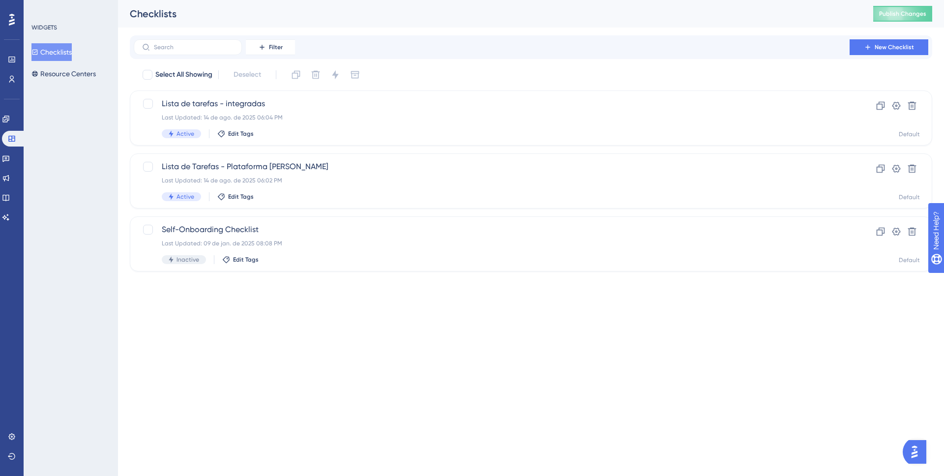
click at [64, 63] on div "Checklists Resource Centers" at bounding box center [71, 62] width 80 height 39
click at [64, 67] on button "Resource Centers" at bounding box center [63, 74] width 64 height 18
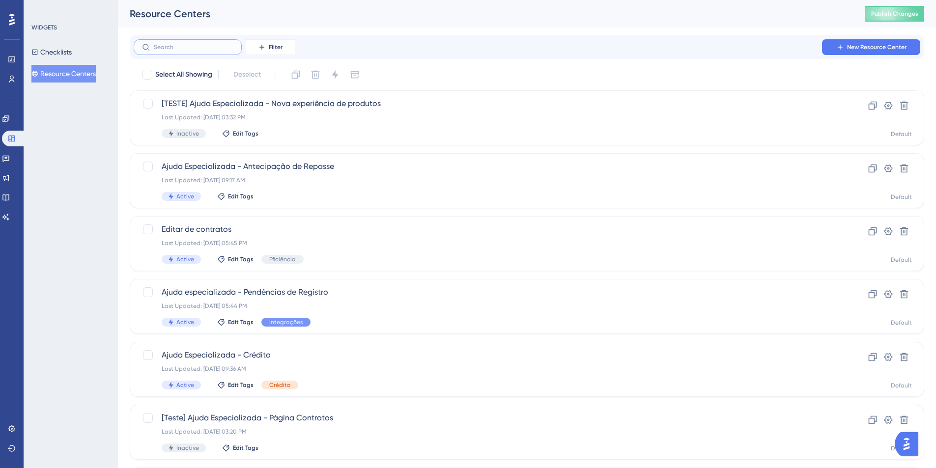
click at [197, 45] on input "text" at bounding box center [194, 47] width 80 height 7
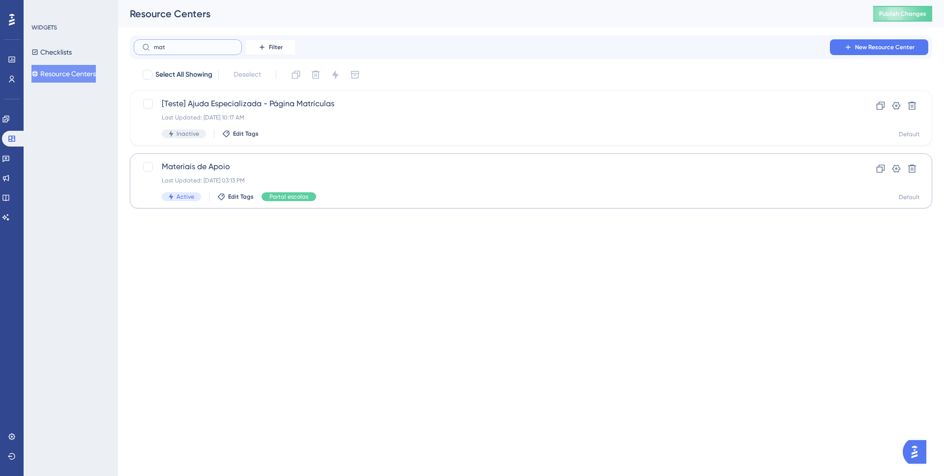
type input "mat"
click at [219, 164] on span "Materiais de Apoio" at bounding box center [492, 167] width 660 height 12
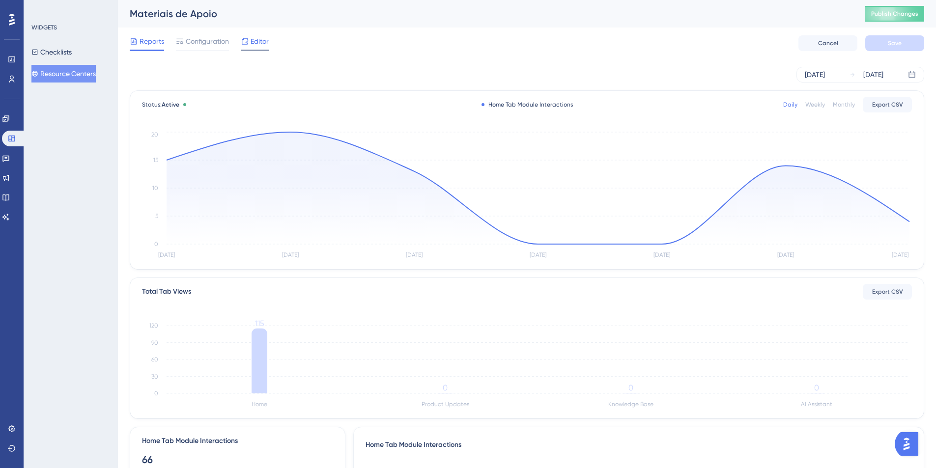
click at [253, 45] on span "Editor" at bounding box center [260, 41] width 18 height 12
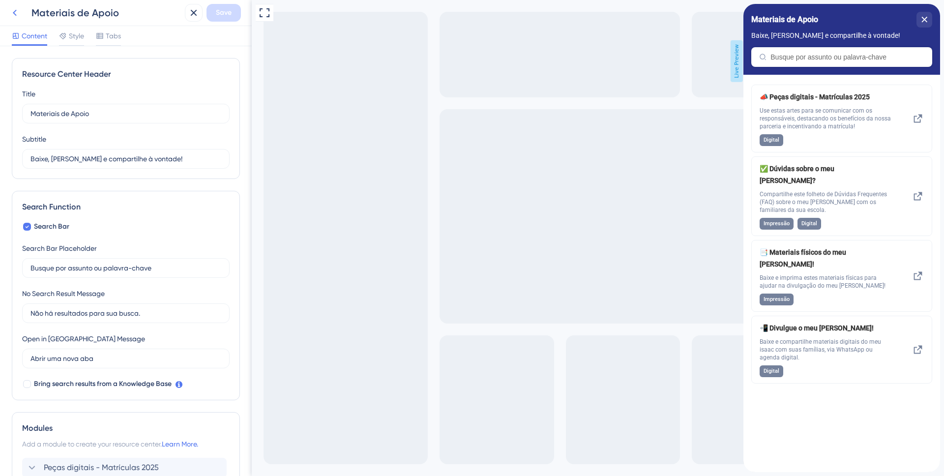
click at [15, 9] on icon at bounding box center [15, 13] width 12 height 12
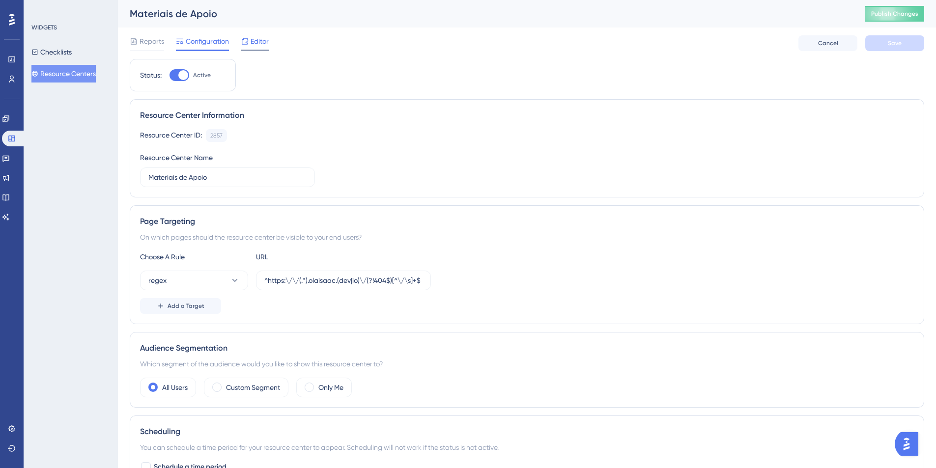
click at [252, 44] on span "Editor" at bounding box center [260, 41] width 18 height 12
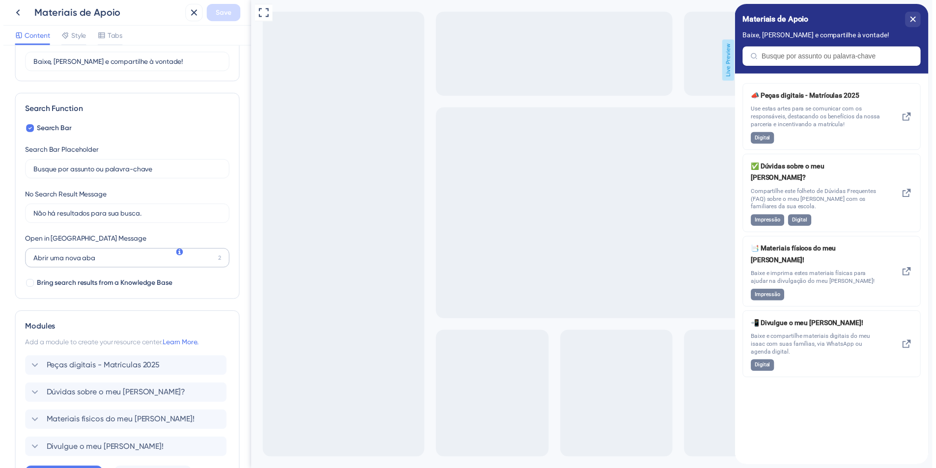
scroll to position [173, 0]
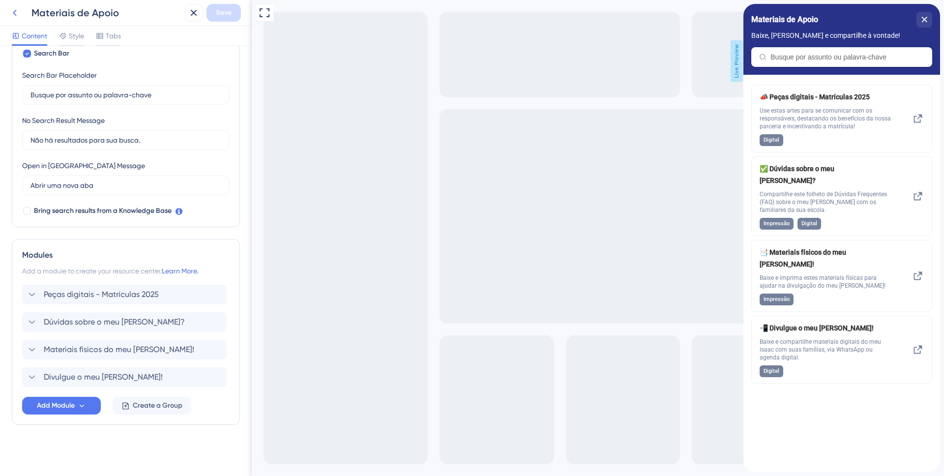
click at [16, 6] on button at bounding box center [15, 13] width 18 height 18
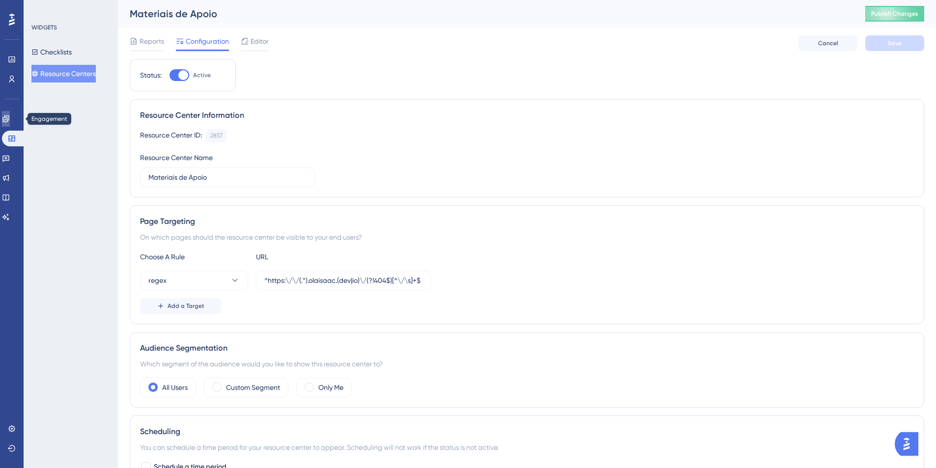
click at [7, 119] on link at bounding box center [6, 119] width 8 height 16
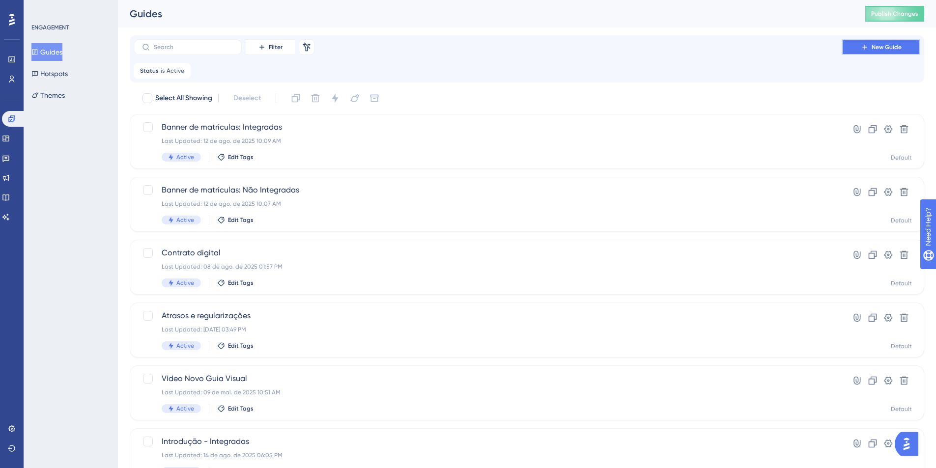
click at [867, 48] on icon at bounding box center [865, 47] width 8 height 8
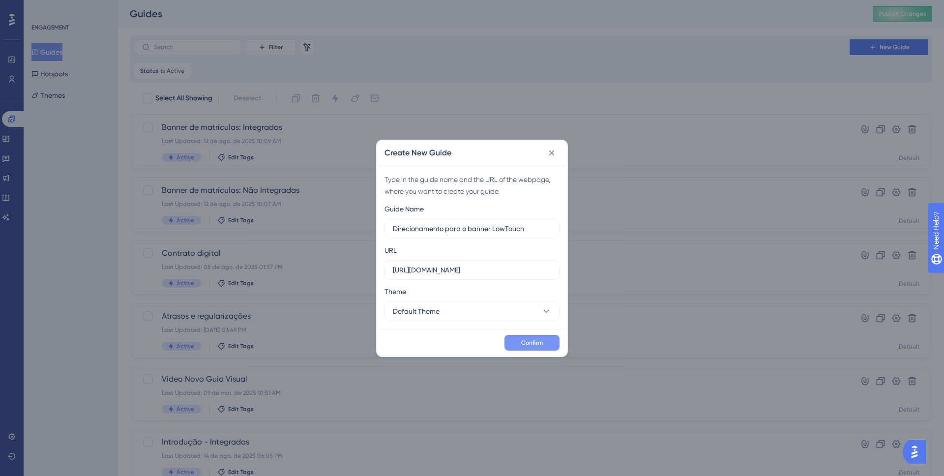
type input "Direcionamento para o banner LowTouch"
drag, startPoint x: 547, startPoint y: 348, endPoint x: 545, endPoint y: 245, distance: 102.3
click at [545, 244] on div "Create New Guide Type in the guide name and the URL of the webpage, where you w…" at bounding box center [472, 248] width 192 height 217
click at [529, 309] on button "Default Theme" at bounding box center [471, 311] width 175 height 20
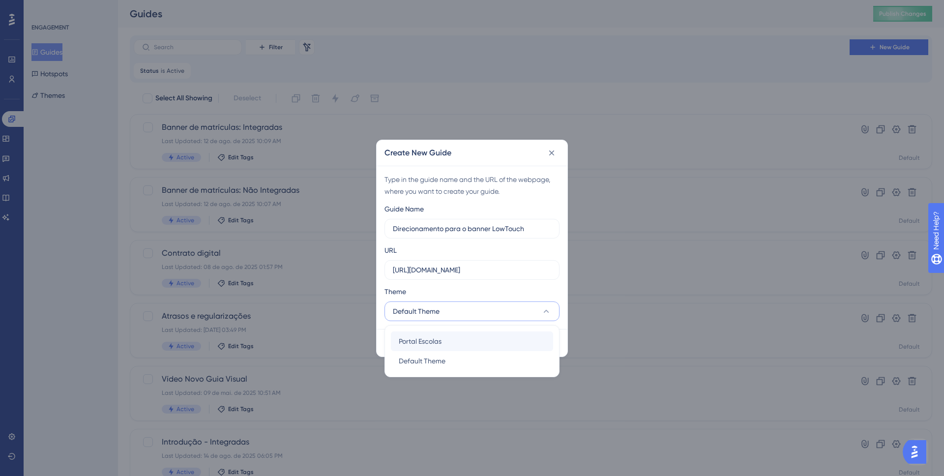
click at [468, 339] on div "Portal Escolas Portal Escolas" at bounding box center [472, 341] width 146 height 20
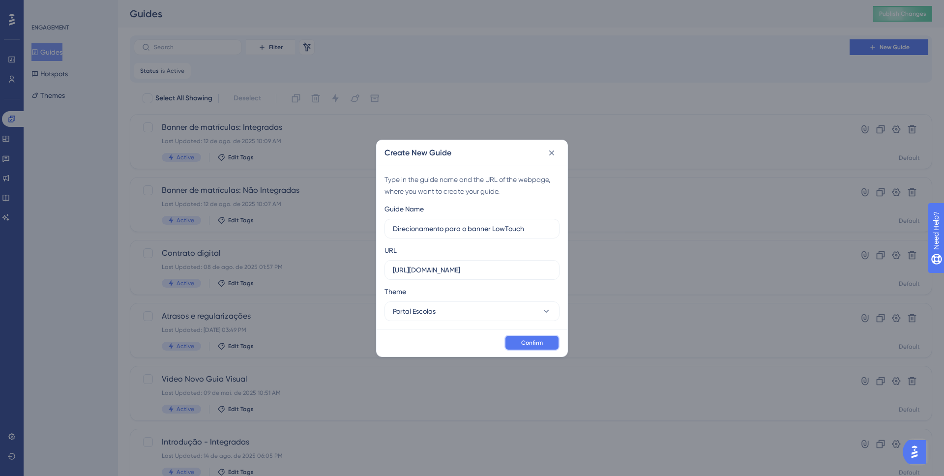
click at [534, 339] on span "Confirm" at bounding box center [532, 343] width 22 height 8
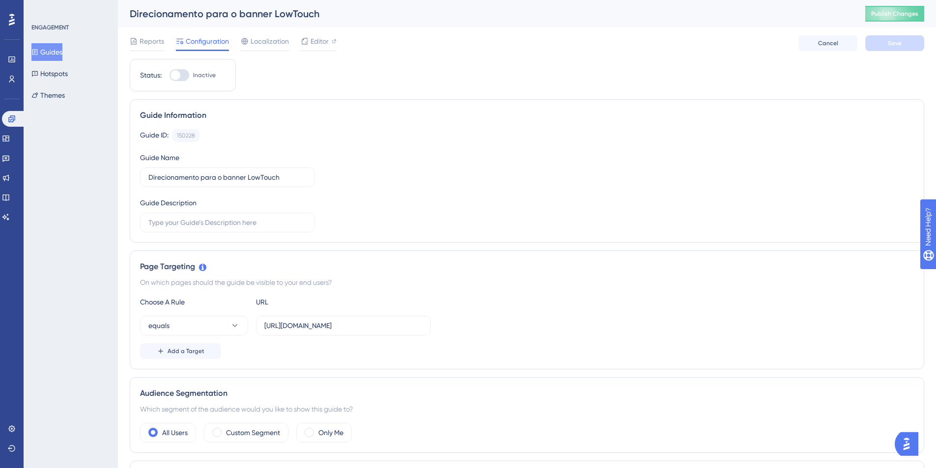
click at [55, 48] on button "Guides" at bounding box center [46, 52] width 31 height 18
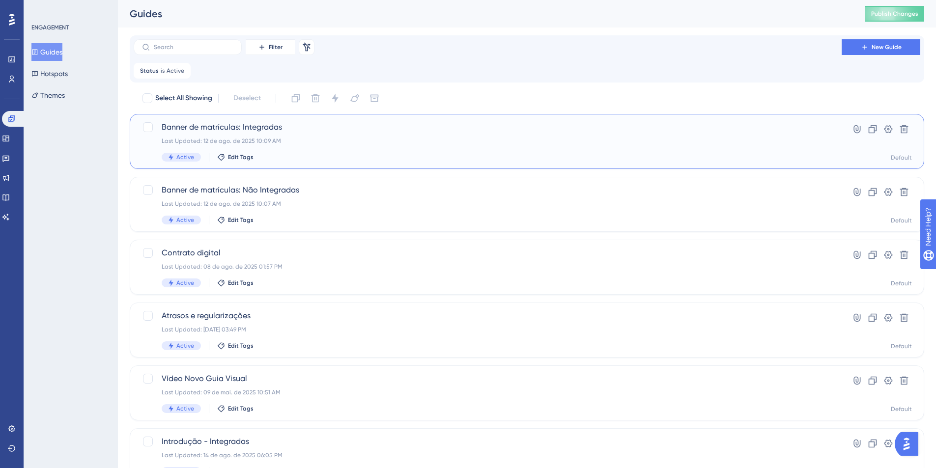
click at [253, 135] on div "Banner de matrículas: Integradas Last Updated: 12 de ago. de 2025 10:09 AM Acti…" at bounding box center [488, 141] width 652 height 40
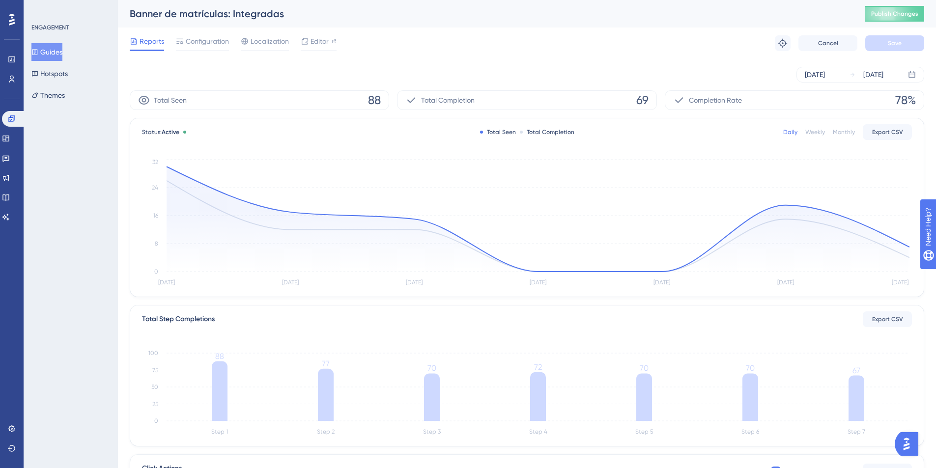
click at [871, 22] on div "Banner de matrículas: Integradas Publish Changes" at bounding box center [527, 14] width 818 height 28
click at [877, 22] on div "Banner de matrículas: Integradas Publish Changes" at bounding box center [527, 14] width 818 height 28
click at [883, 13] on span "Publish Changes" at bounding box center [894, 14] width 47 height 8
click at [53, 51] on button "Guides" at bounding box center [46, 52] width 31 height 18
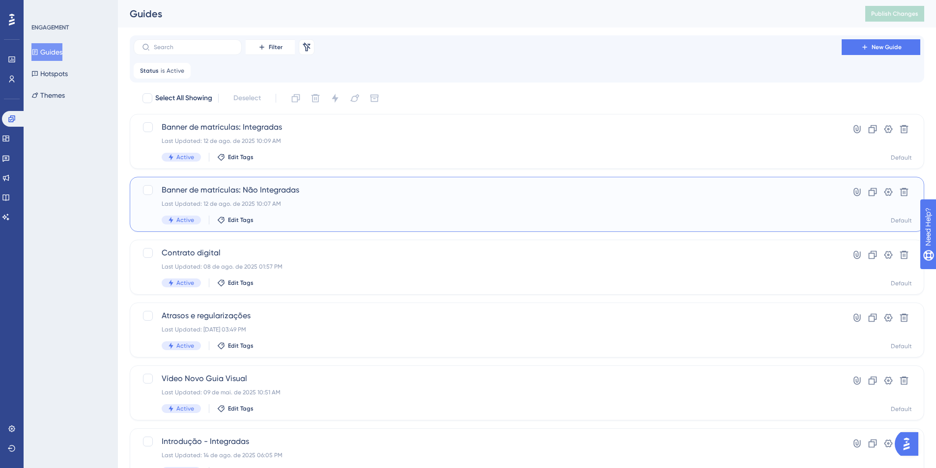
click at [258, 193] on span "Banner de matrículas: Não Integradas" at bounding box center [488, 190] width 652 height 12
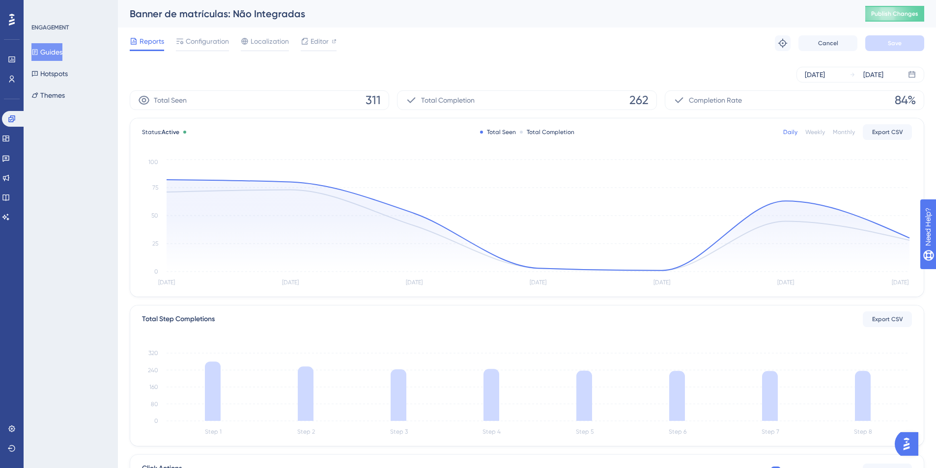
click at [53, 50] on button "Guides" at bounding box center [46, 52] width 31 height 18
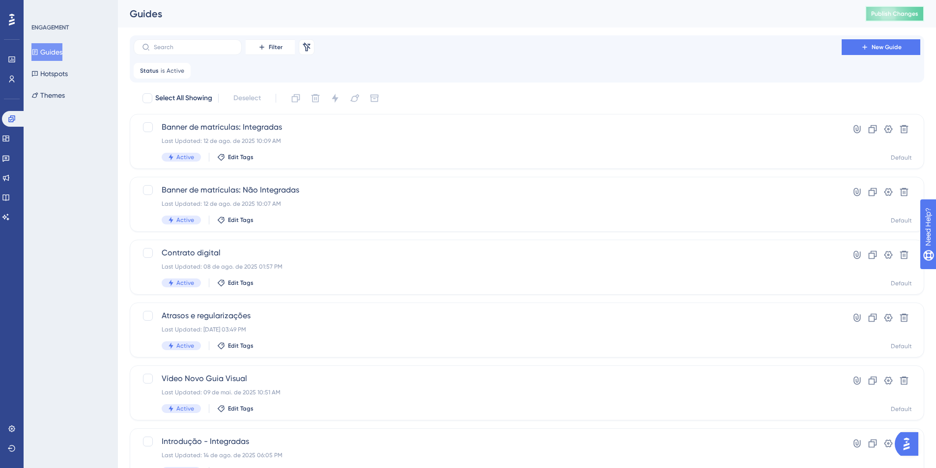
click at [881, 12] on span "Publish Changes" at bounding box center [894, 14] width 47 height 8
